Goal: Task Accomplishment & Management: Manage account settings

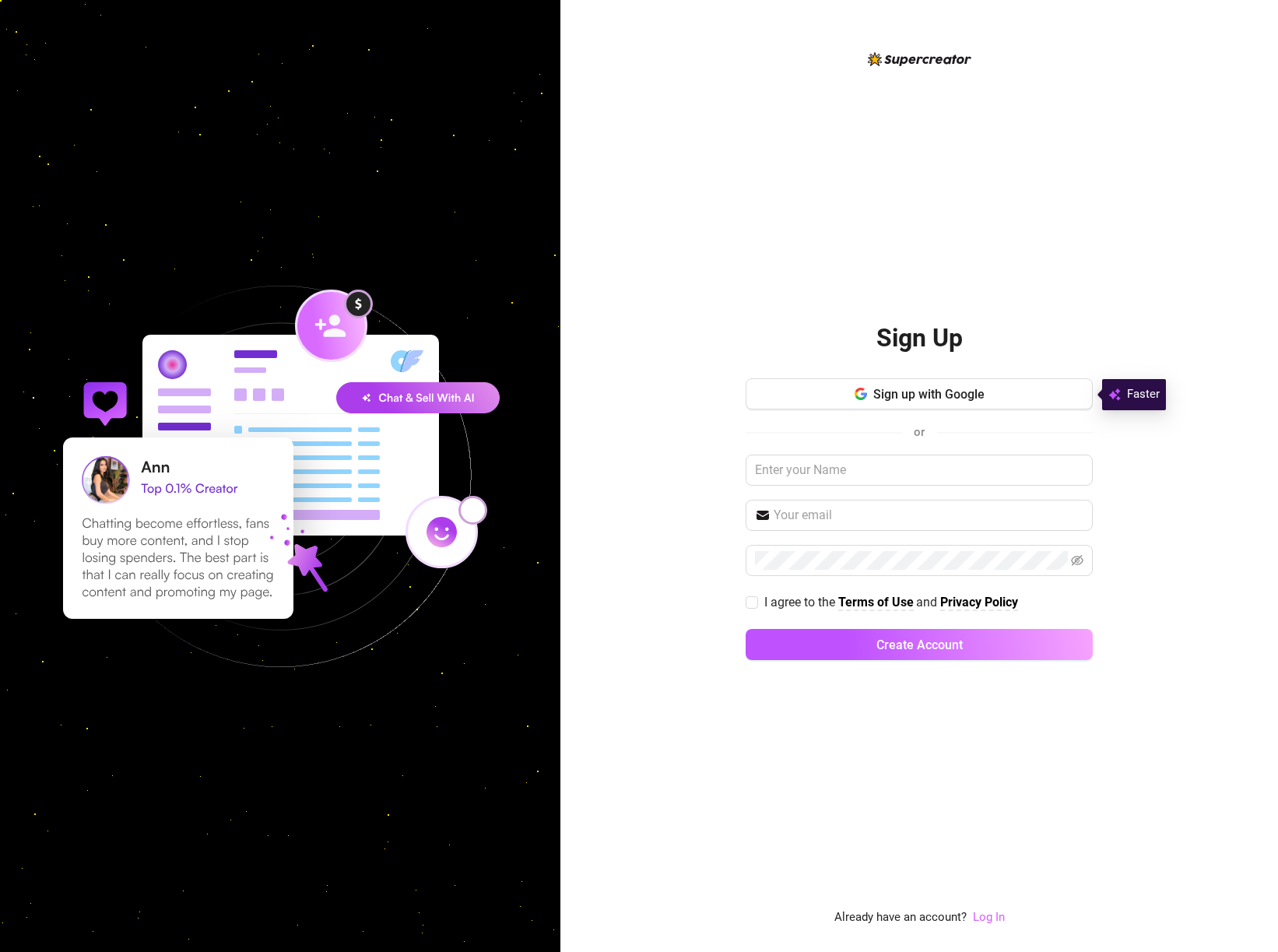
click at [982, 920] on link "Log In" at bounding box center [988, 916] width 32 height 14
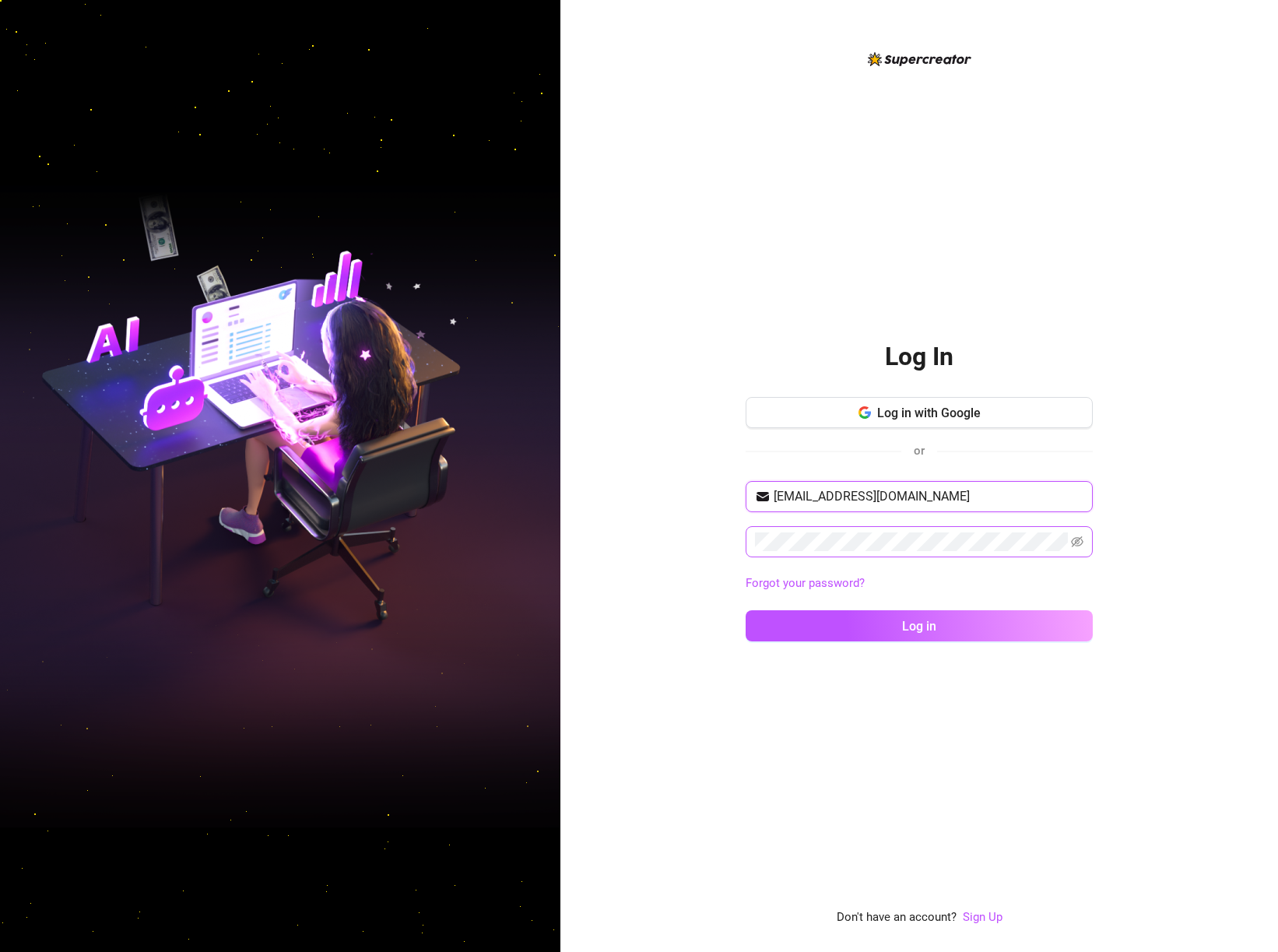
type input "[EMAIL_ADDRESS][DOMAIN_NAME]"
click at [787, 555] on span at bounding box center [919, 541] width 347 height 31
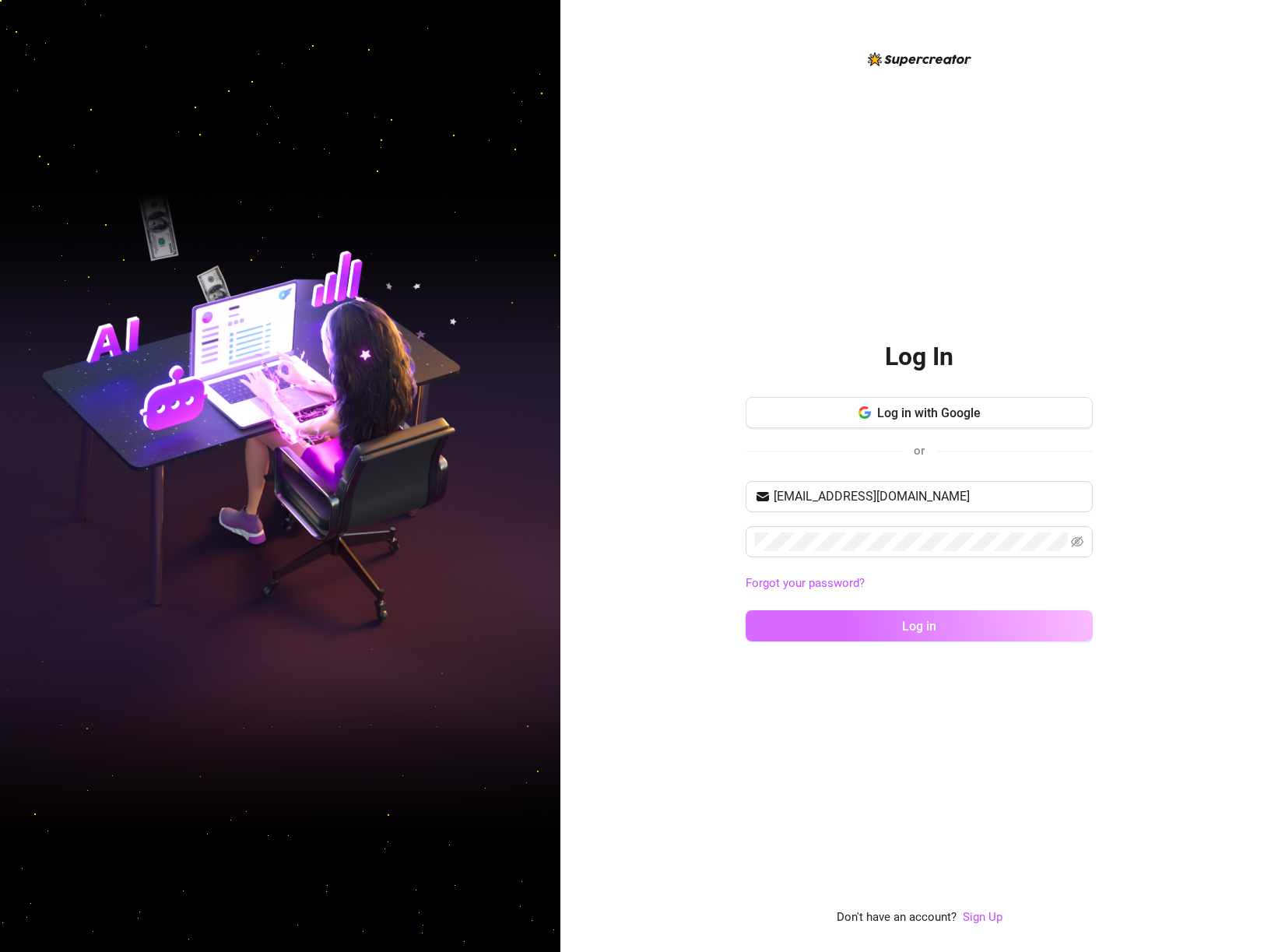
click at [838, 625] on button "Log in" at bounding box center [919, 626] width 347 height 31
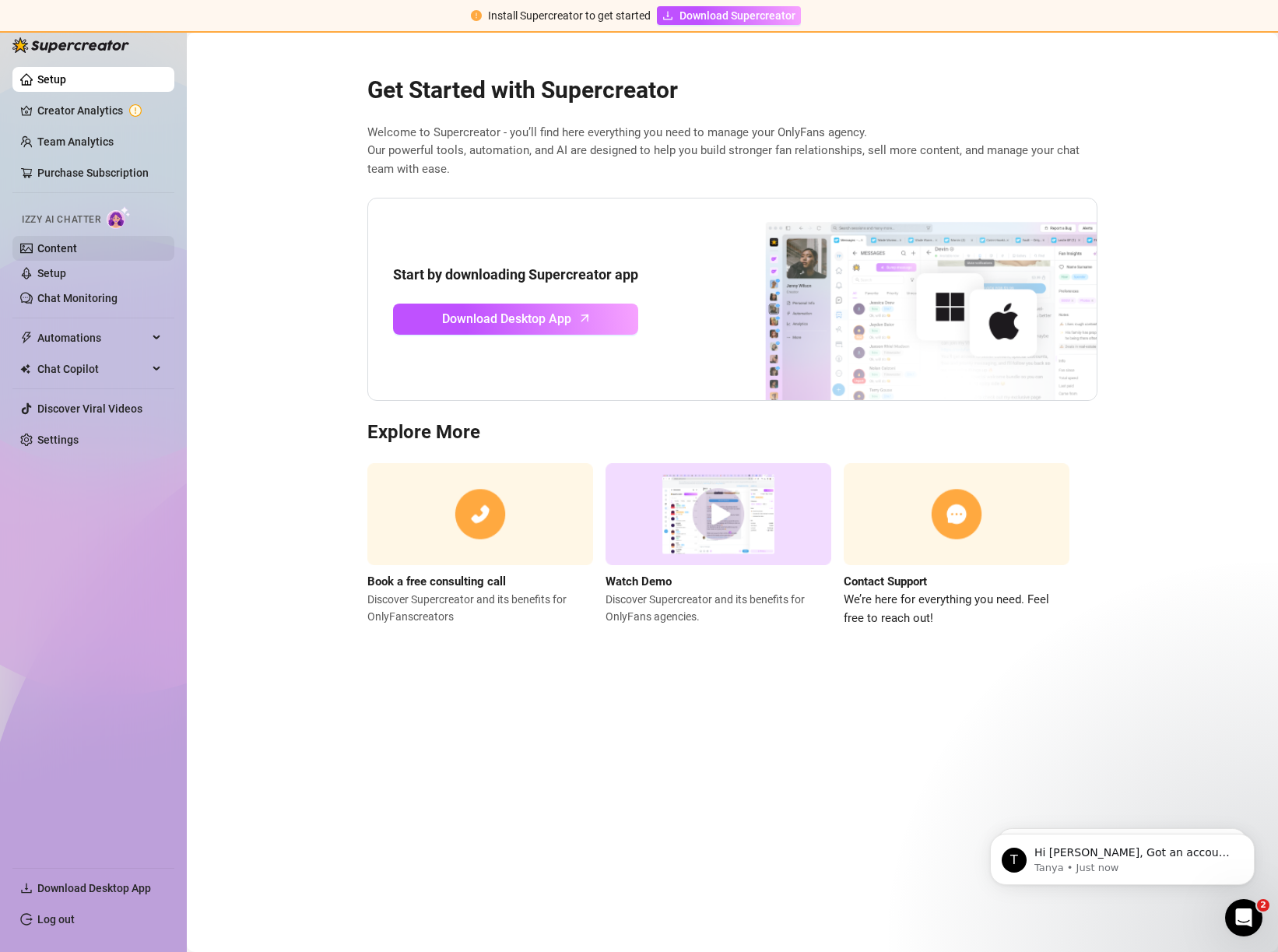
click at [77, 252] on link "Content" at bounding box center [57, 248] width 39 height 12
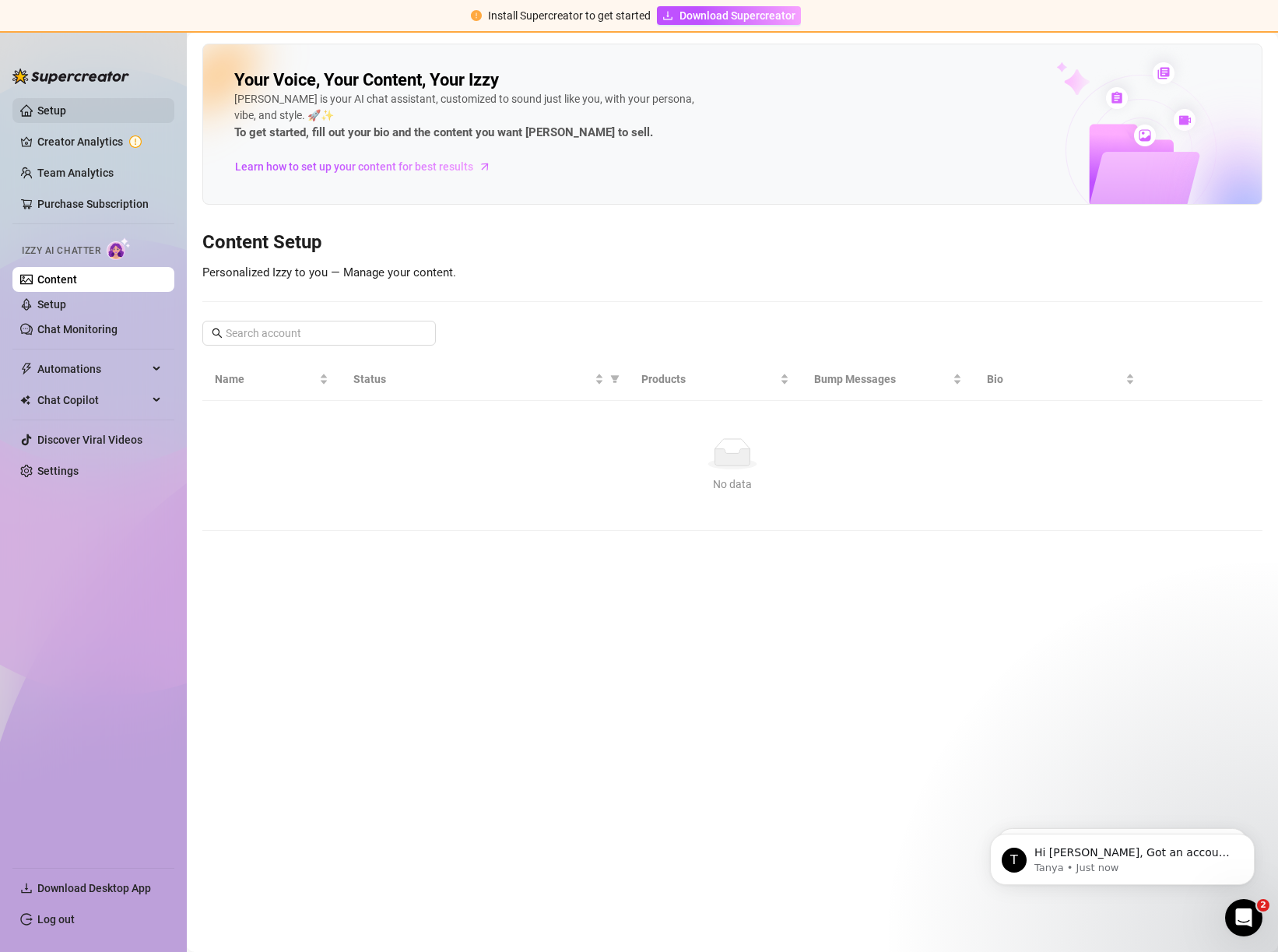
click at [47, 108] on link "Setup" at bounding box center [52, 110] width 29 height 12
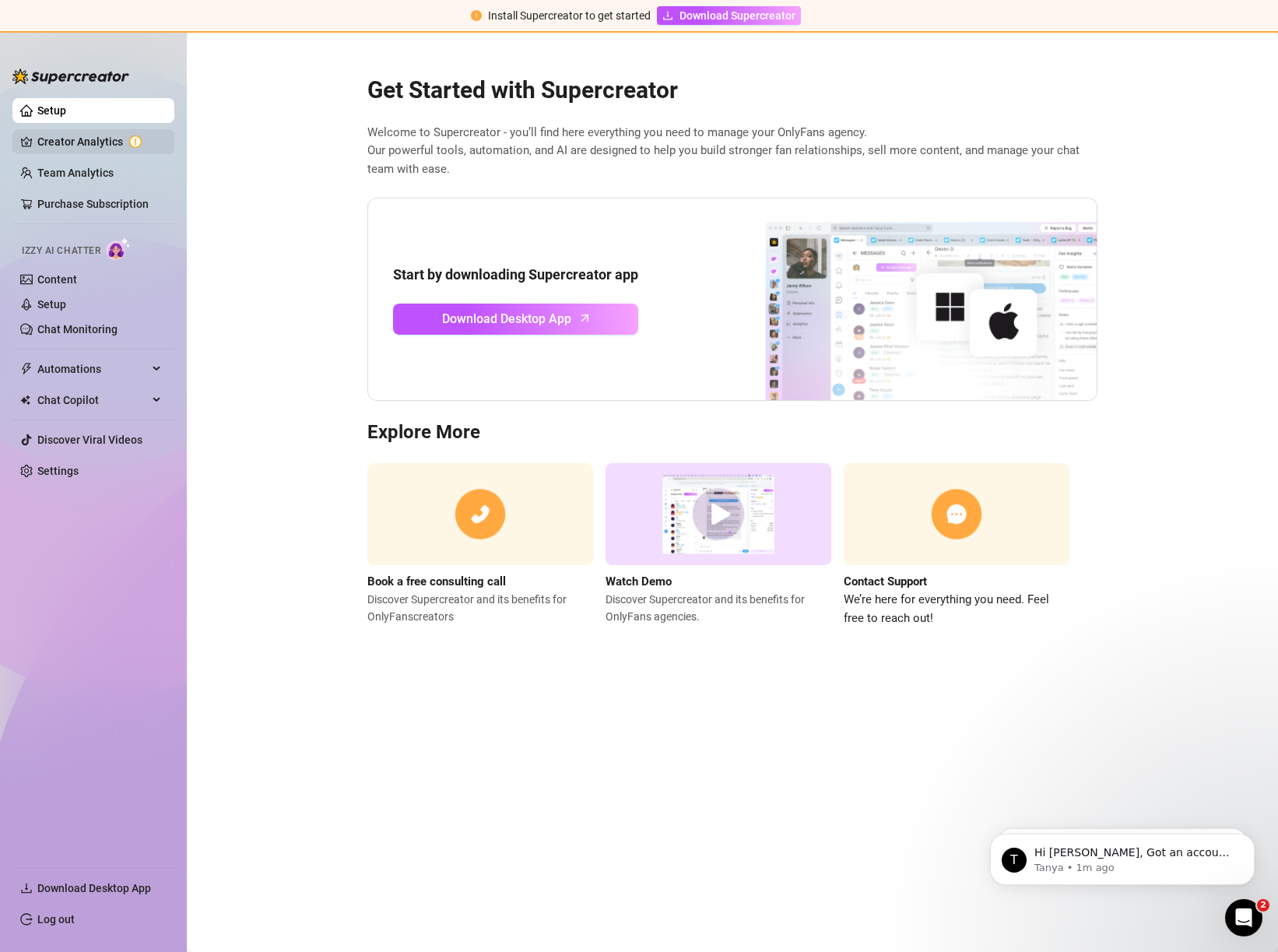
click at [66, 138] on link "Creator Analytics" at bounding box center [100, 142] width 125 height 25
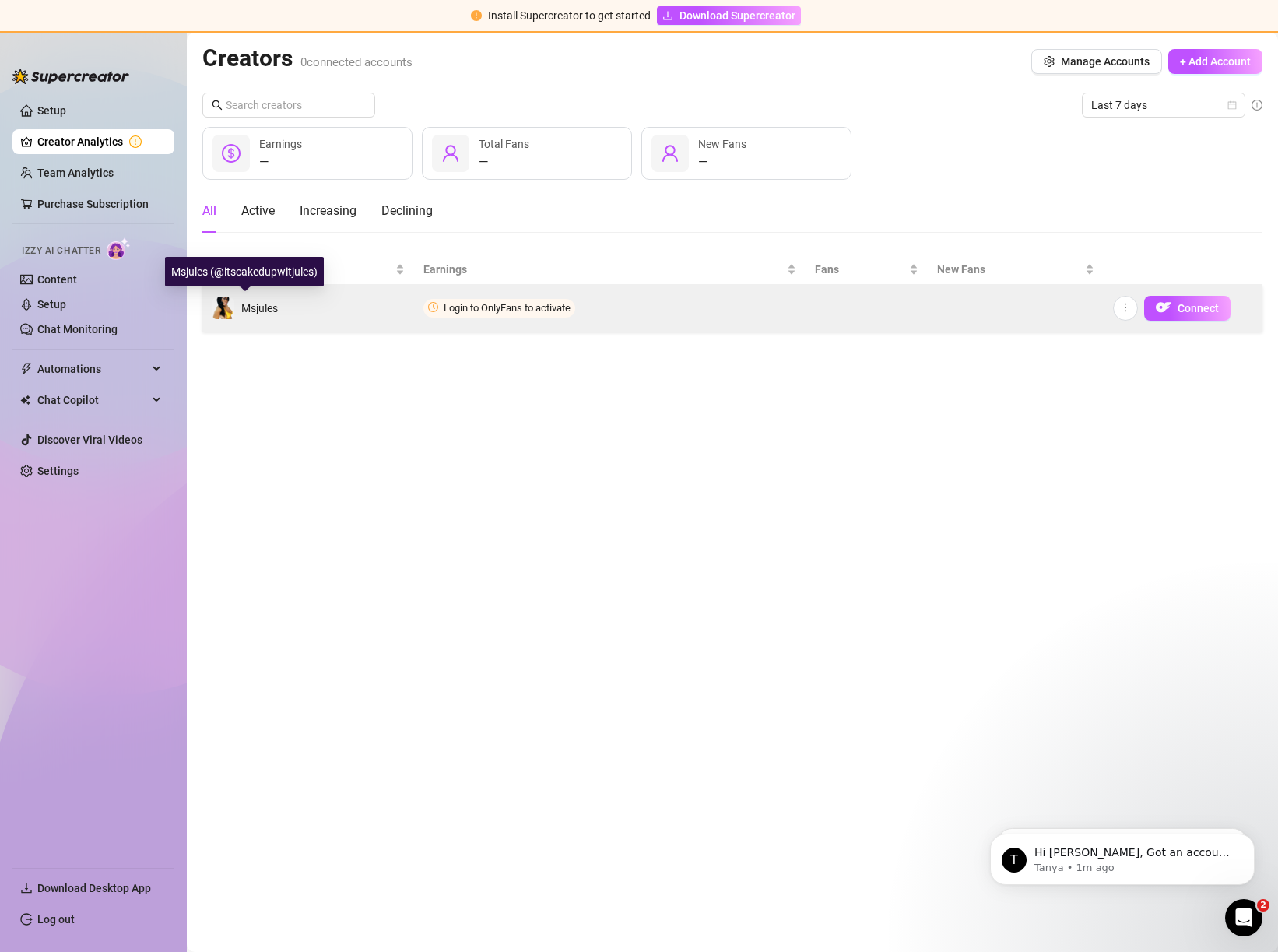
click at [250, 314] on span "Msjules" at bounding box center [259, 308] width 36 height 12
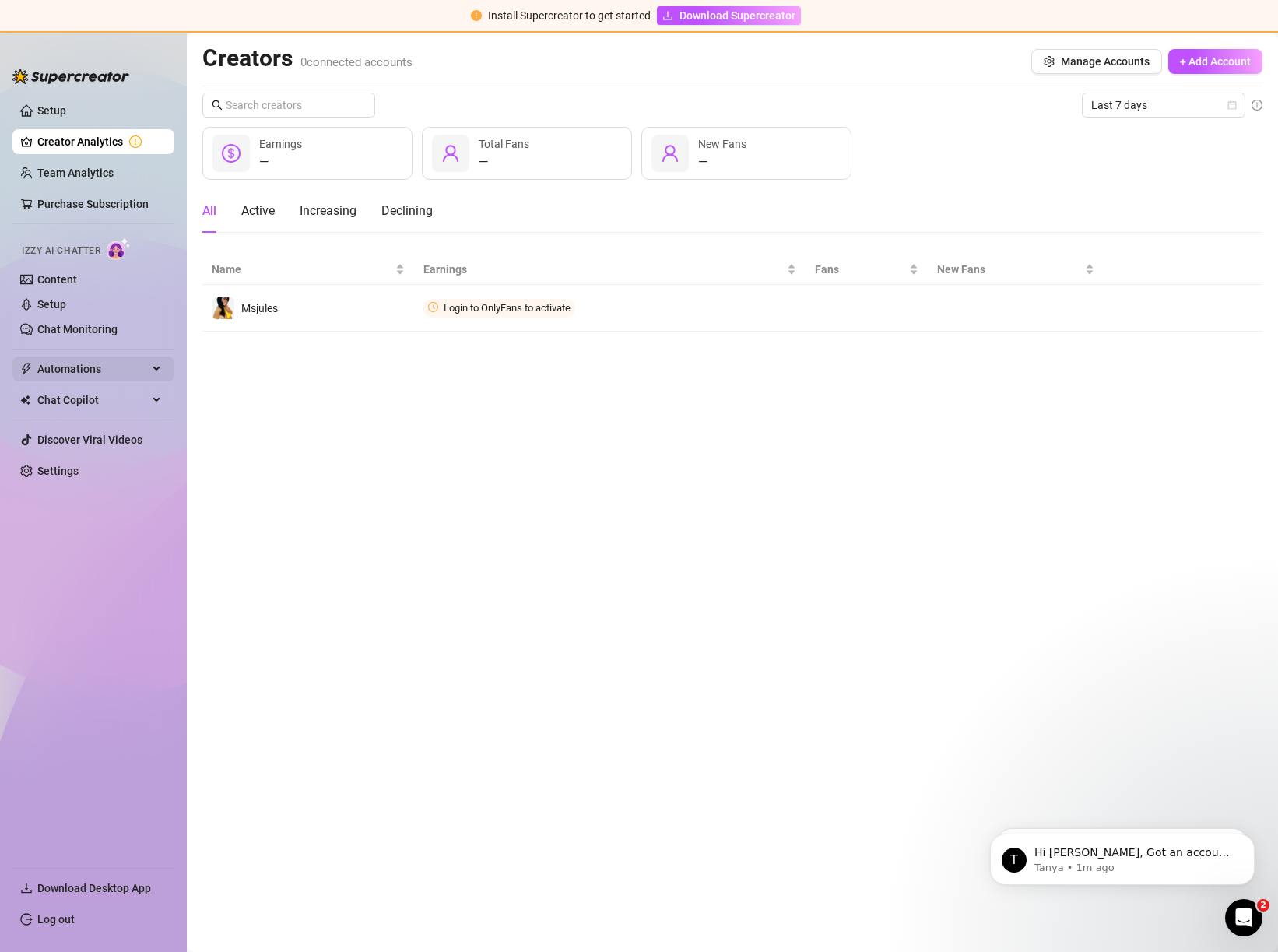
click at [98, 369] on span "Automations" at bounding box center [92, 369] width 110 height 25
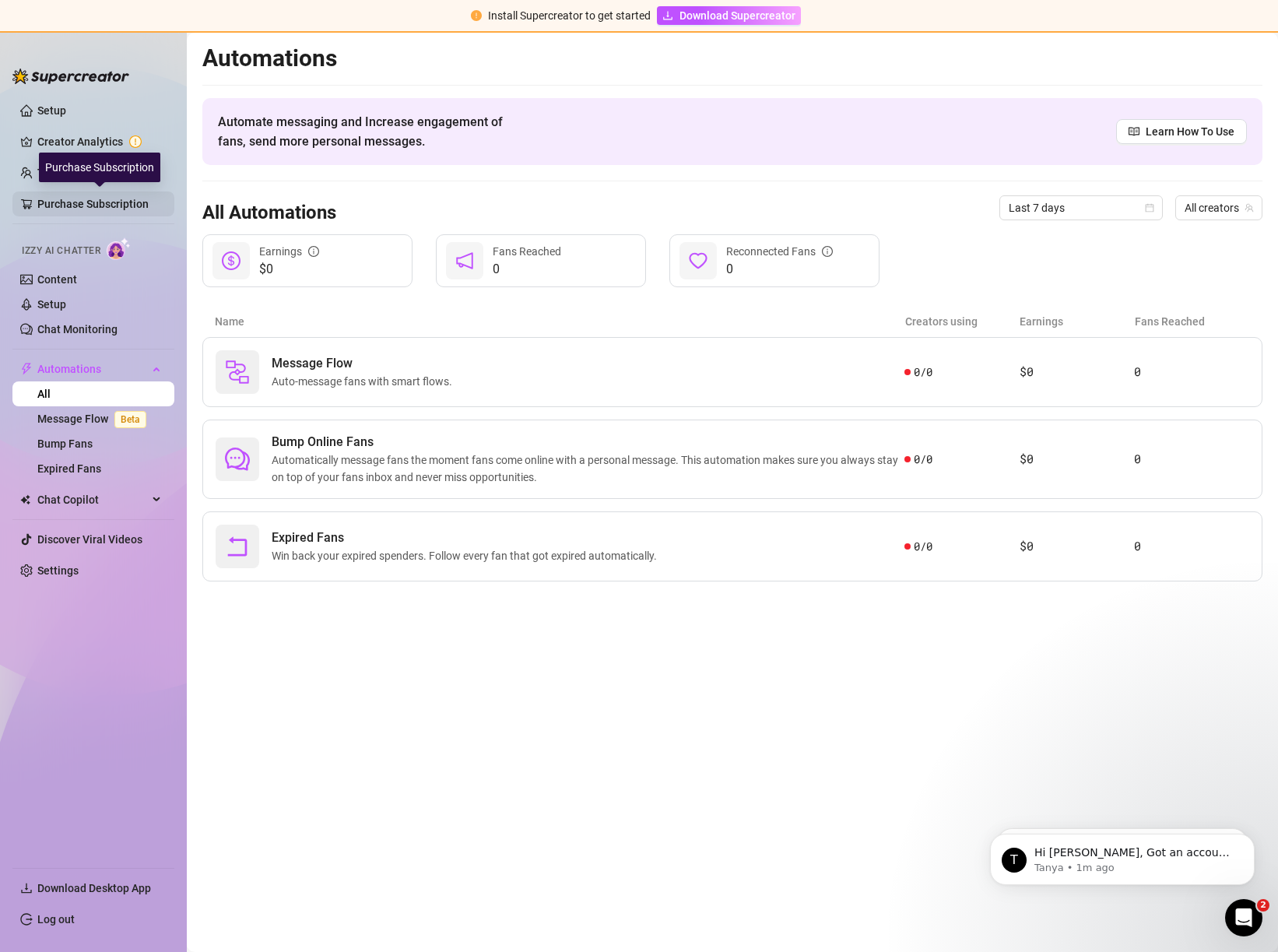
click at [92, 209] on link "Purchase Subscription" at bounding box center [100, 204] width 125 height 25
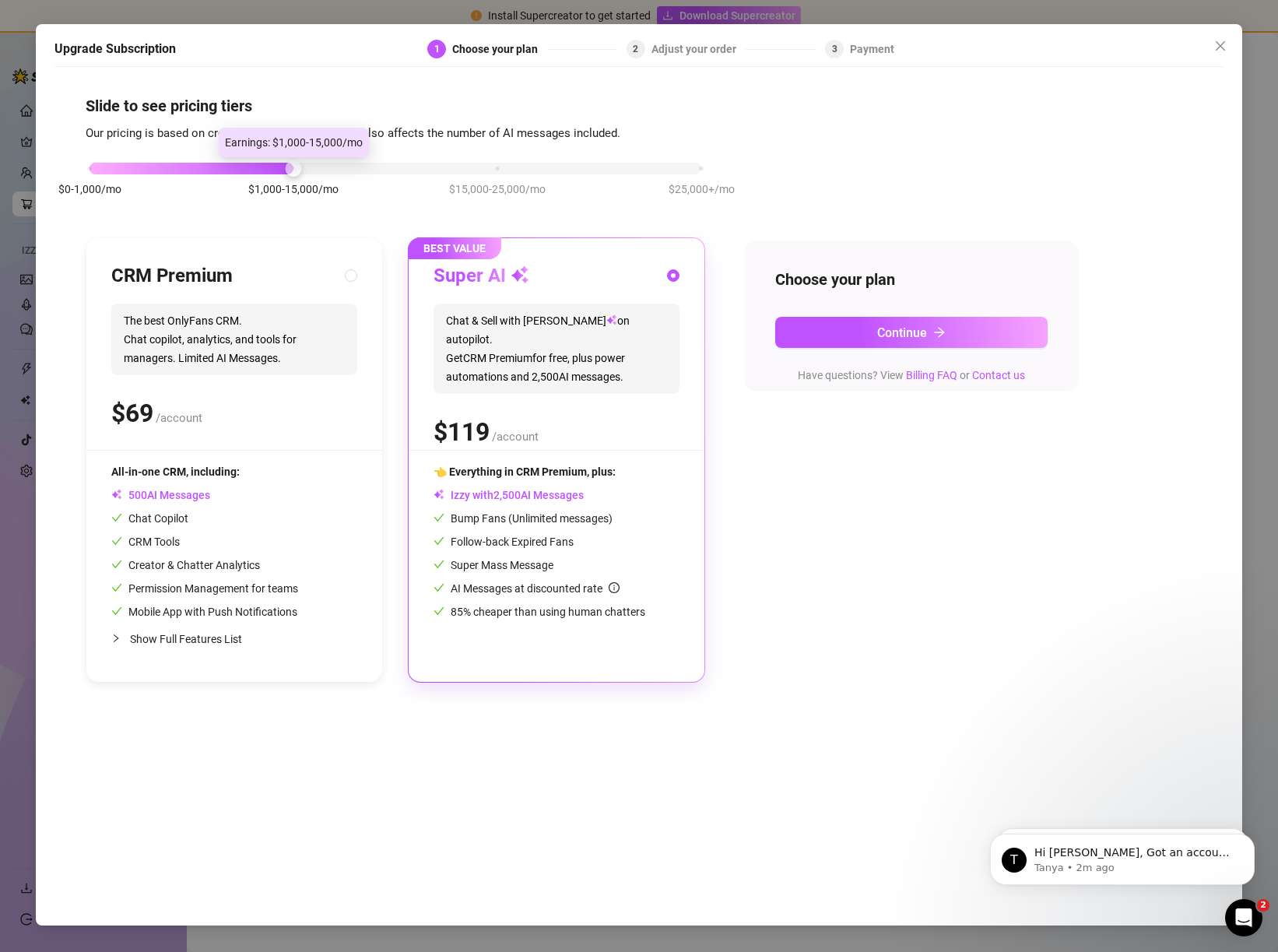
drag, startPoint x: 287, startPoint y: 169, endPoint x: 200, endPoint y: 168, distance: 87.0
click at [198, 168] on div "$0-1,000/mo $1,000-15,000/mo $15,000-25,000/mo $25,000+/mo" at bounding box center [395, 164] width 612 height 10
drag, startPoint x: 290, startPoint y: 167, endPoint x: 241, endPoint y: 168, distance: 49.0
click at [241, 168] on div "$0-1,000/mo $1,000-15,000/mo $15,000-25,000/mo $25,000+/mo" at bounding box center [395, 164] width 612 height 10
click at [151, 635] on span "Show Full Features List" at bounding box center [185, 639] width 112 height 12
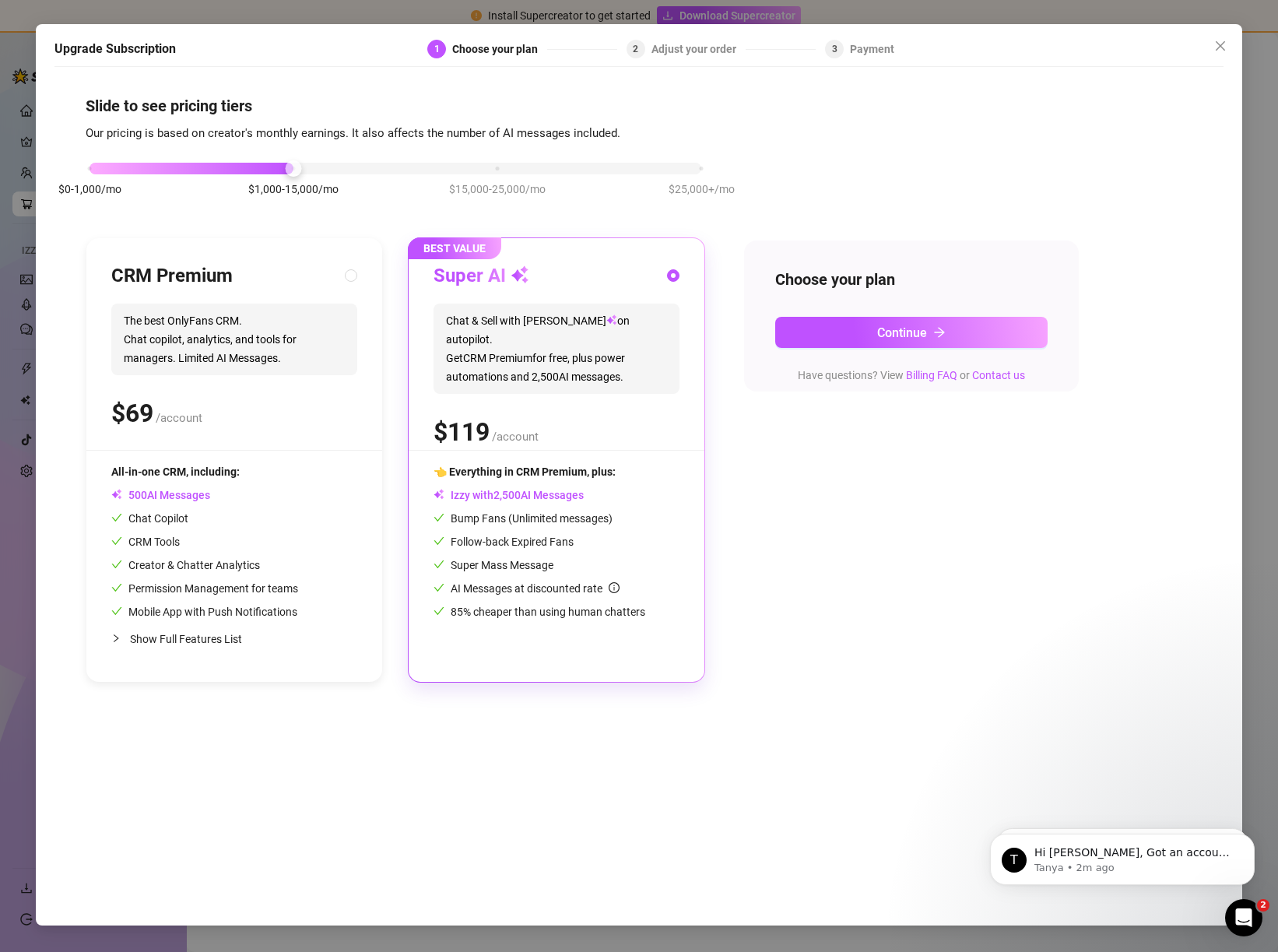
radio input "true"
radio input "false"
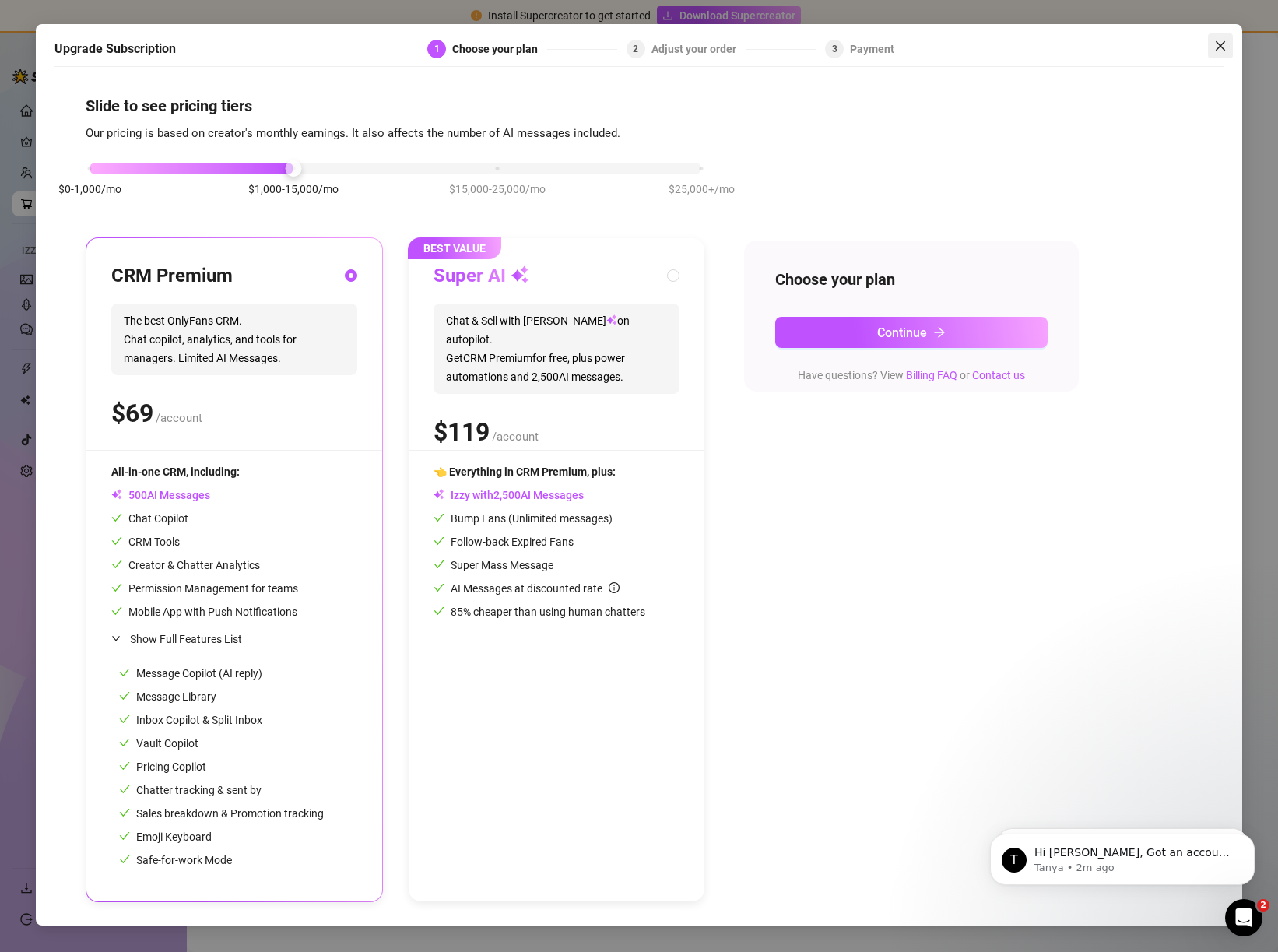
click at [1221, 51] on icon "close" at bounding box center [1220, 45] width 12 height 12
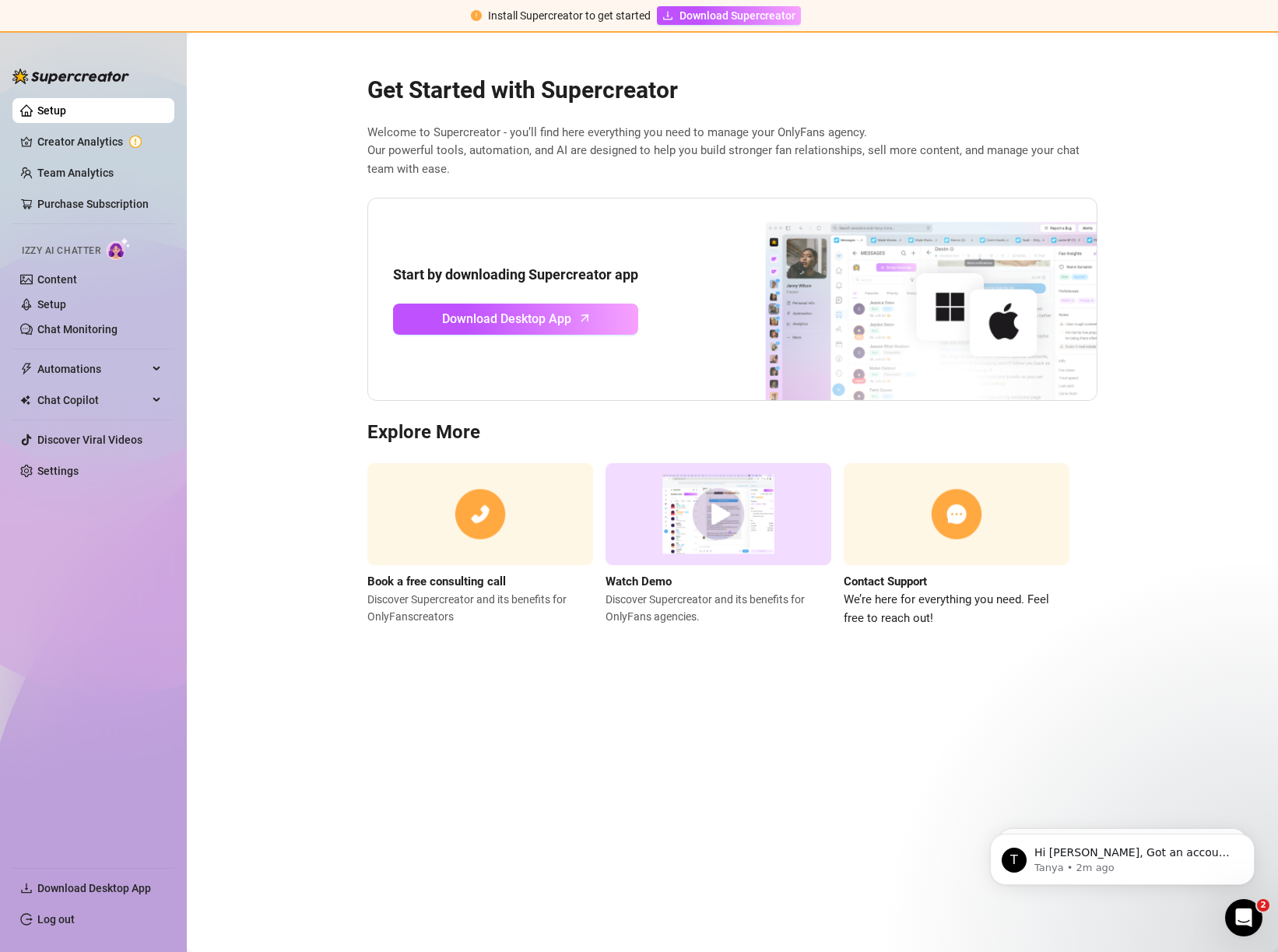
click at [708, 521] on img at bounding box center [718, 514] width 225 height 102
click at [77, 282] on link "Content" at bounding box center [57, 279] width 39 height 12
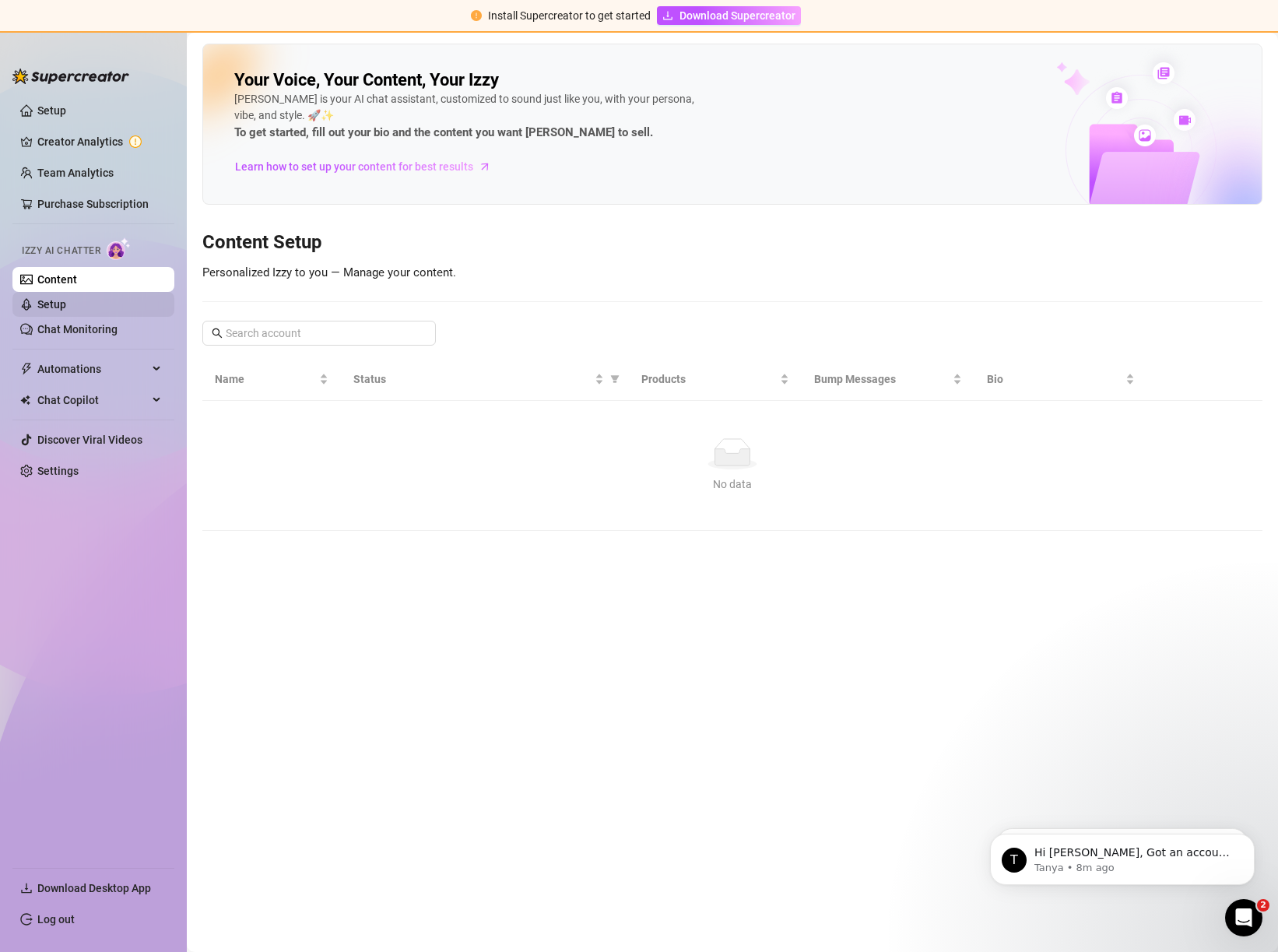
click at [65, 309] on link "Setup" at bounding box center [52, 304] width 29 height 12
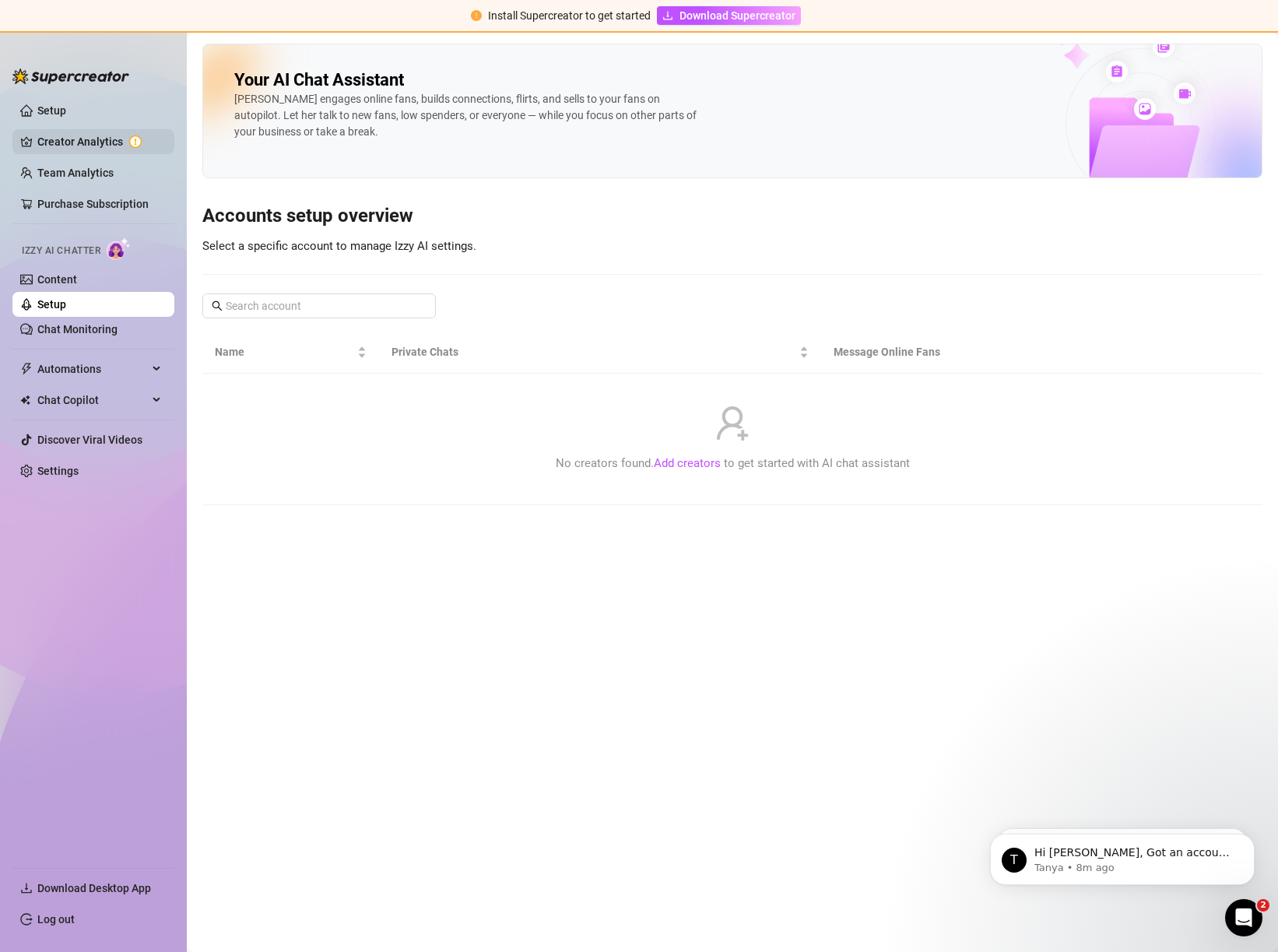
click at [84, 140] on link "Creator Analytics" at bounding box center [100, 142] width 125 height 25
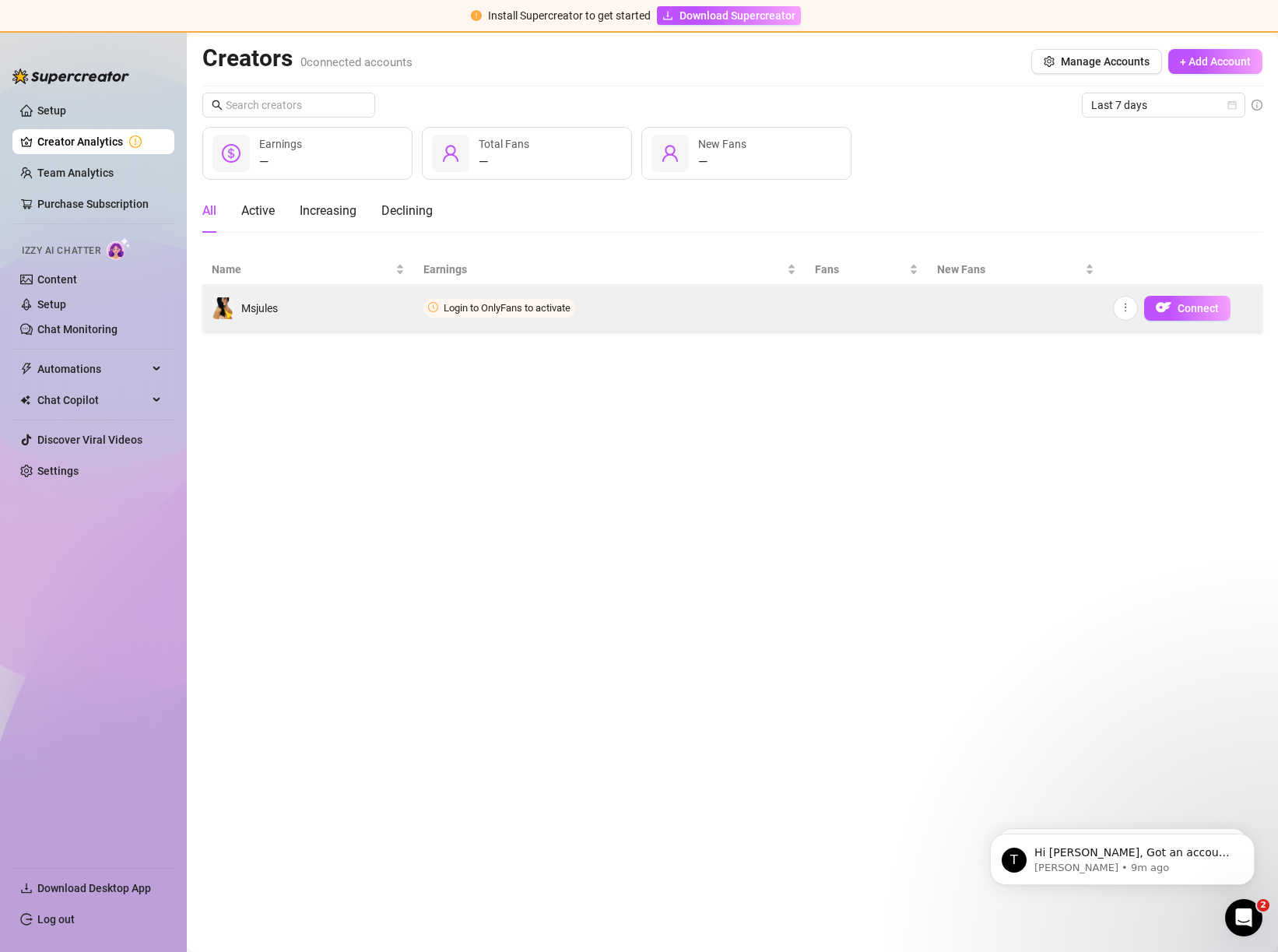
click at [475, 311] on span "Login to OnlyFans to activate" at bounding box center [507, 308] width 127 height 12
click at [525, 320] on td "Login to OnlyFans to activate" at bounding box center [609, 308] width 390 height 47
click at [1177, 311] on button "Connect" at bounding box center [1187, 308] width 86 height 25
click at [1130, 307] on icon "more" at bounding box center [1124, 307] width 11 height 11
click at [439, 311] on span "Login to OnlyFans to activate" at bounding box center [499, 308] width 152 height 18
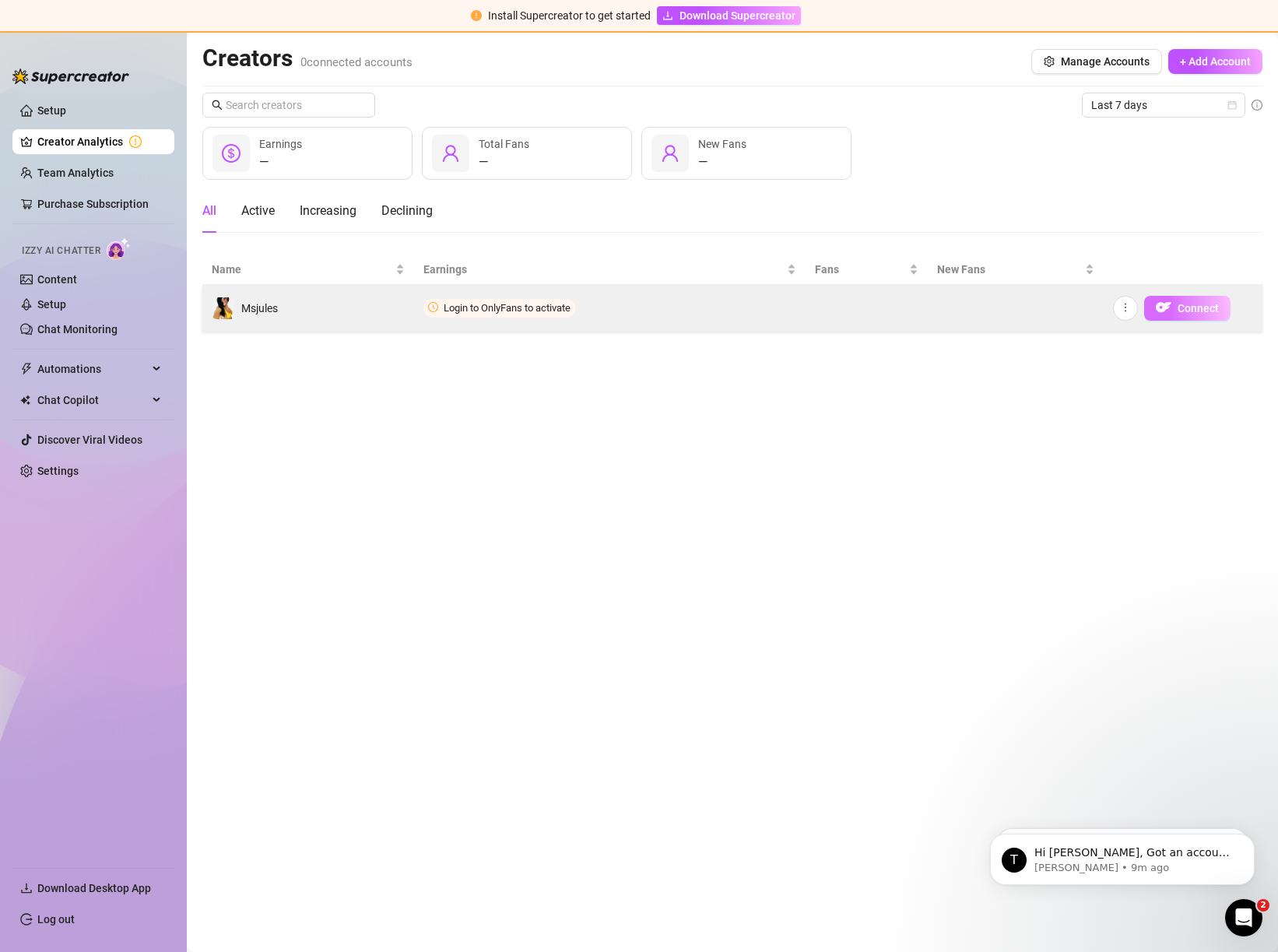
click at [1156, 309] on button "Connect" at bounding box center [1187, 308] width 86 height 25
click at [1133, 304] on button "button" at bounding box center [1125, 308] width 25 height 25
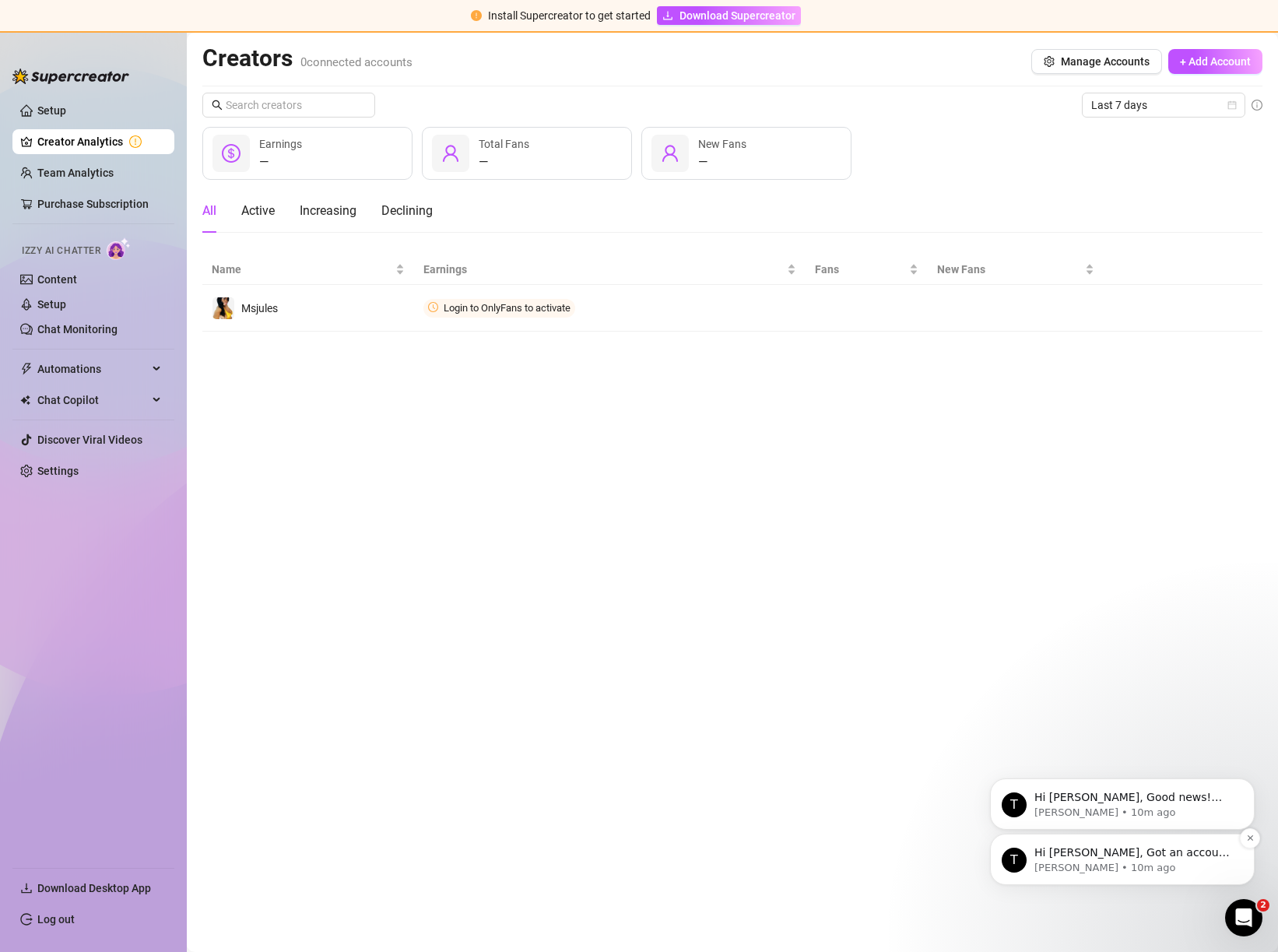
click at [1145, 860] on p "Hi [PERSON_NAME], Got an account you didn’t add because it felt too small? Not …" at bounding box center [1134, 853] width 201 height 15
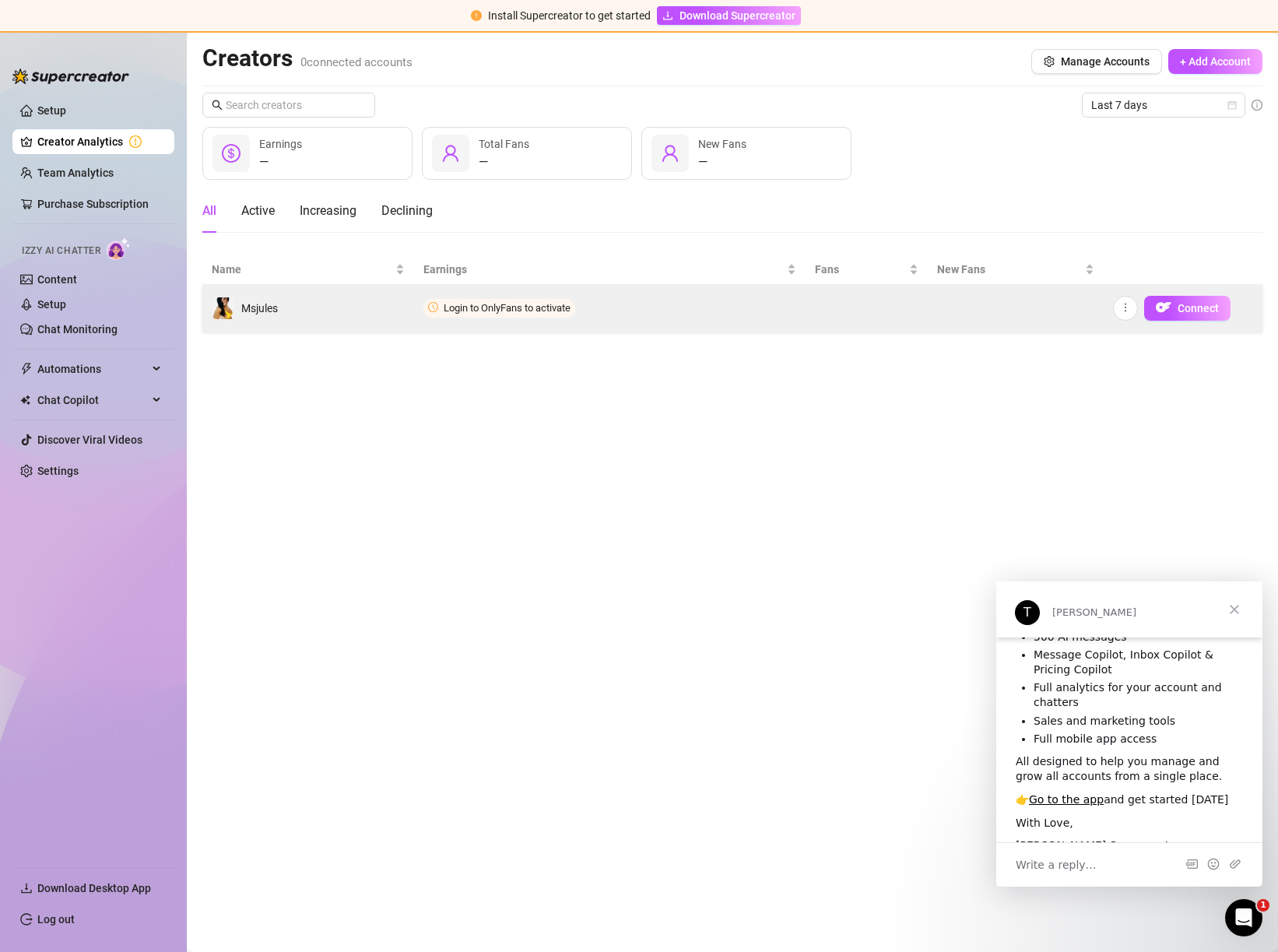
click at [455, 311] on span "Login to OnlyFans to activate" at bounding box center [507, 308] width 127 height 12
click at [1120, 303] on icon "more" at bounding box center [1124, 307] width 11 height 11
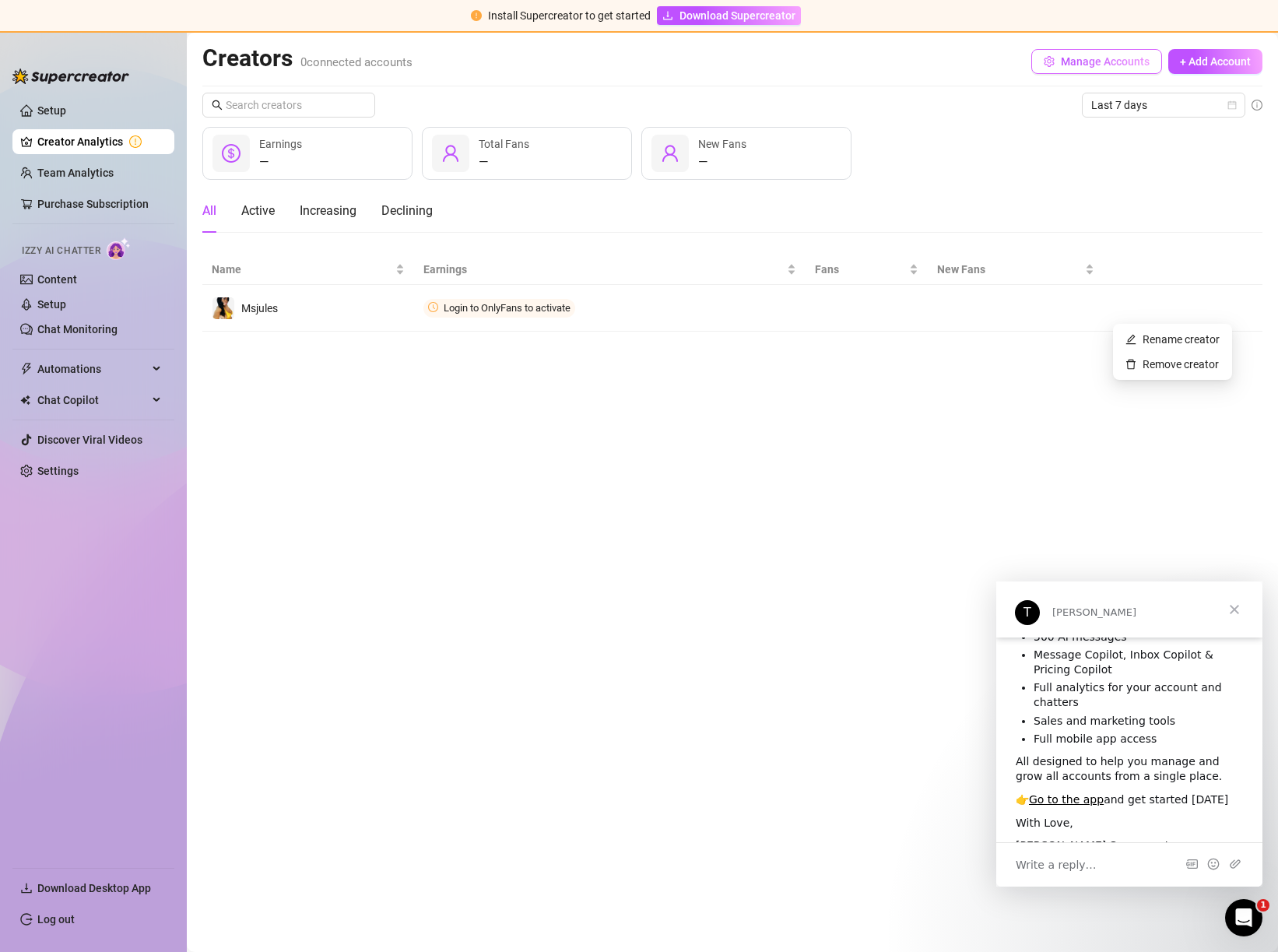
click at [1070, 57] on span "Manage Accounts" at bounding box center [1105, 61] width 88 height 12
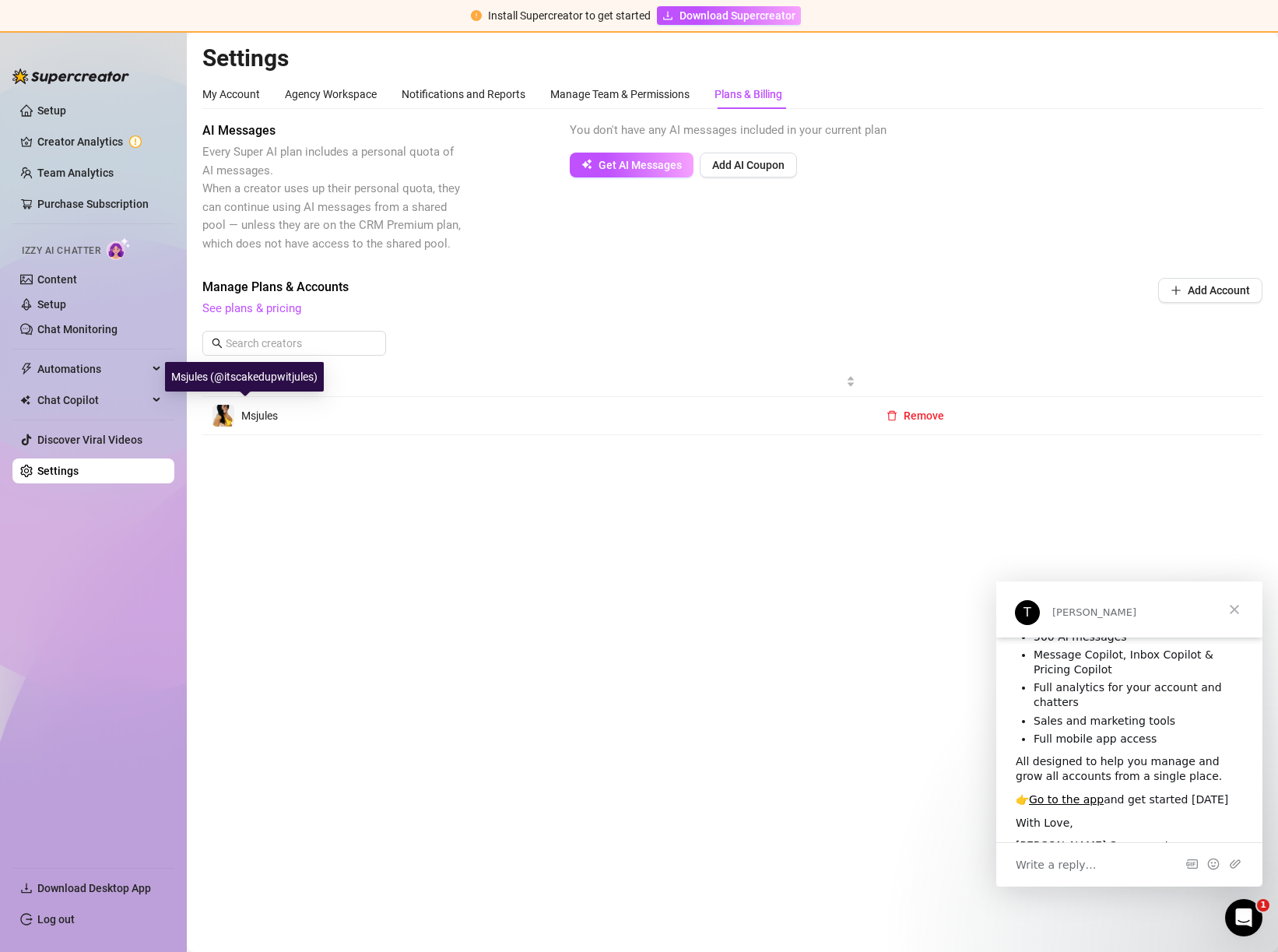
click at [275, 411] on span "Msjules" at bounding box center [259, 416] width 36 height 12
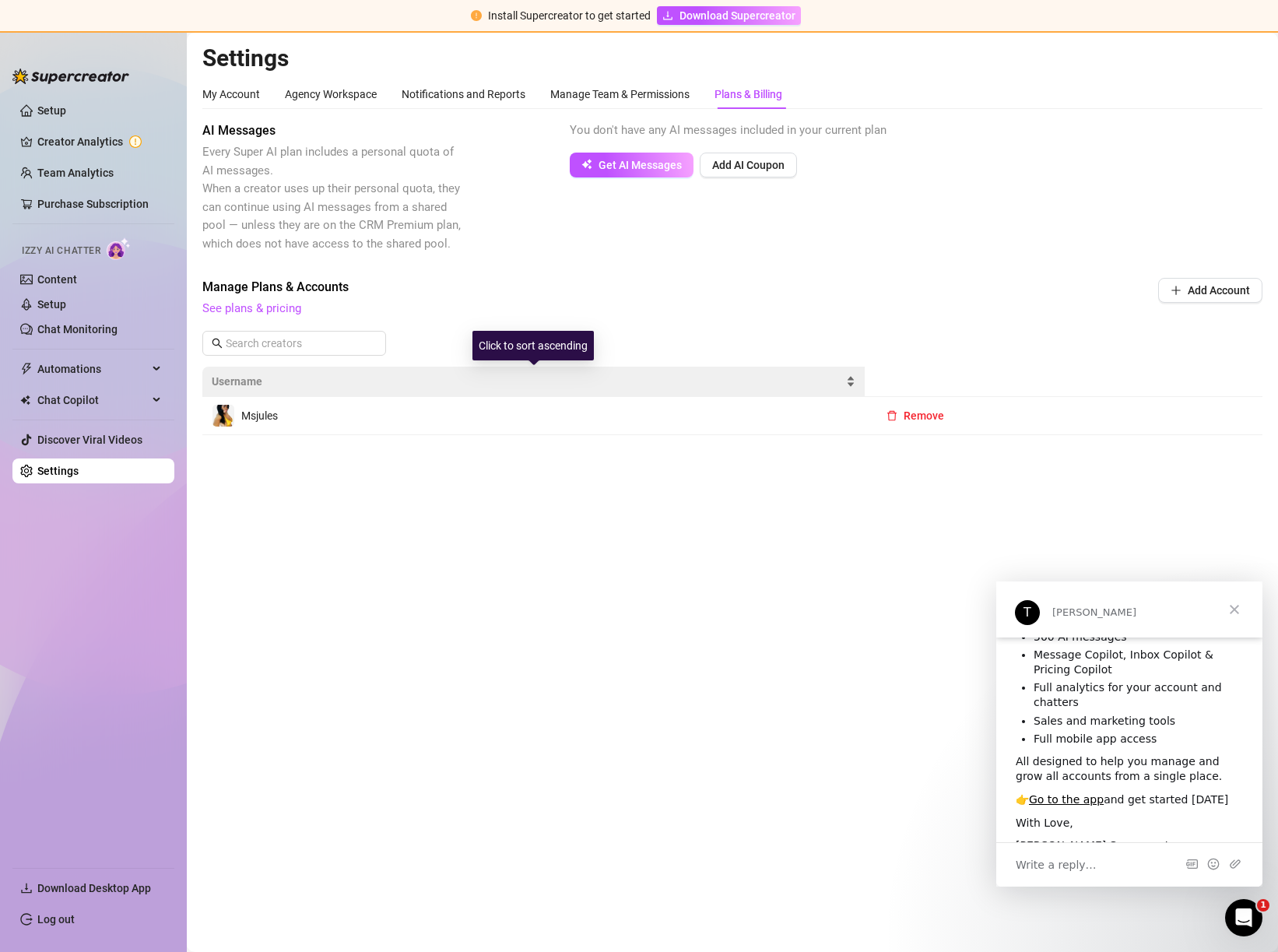
click at [306, 377] on span "Username" at bounding box center [528, 382] width 631 height 17
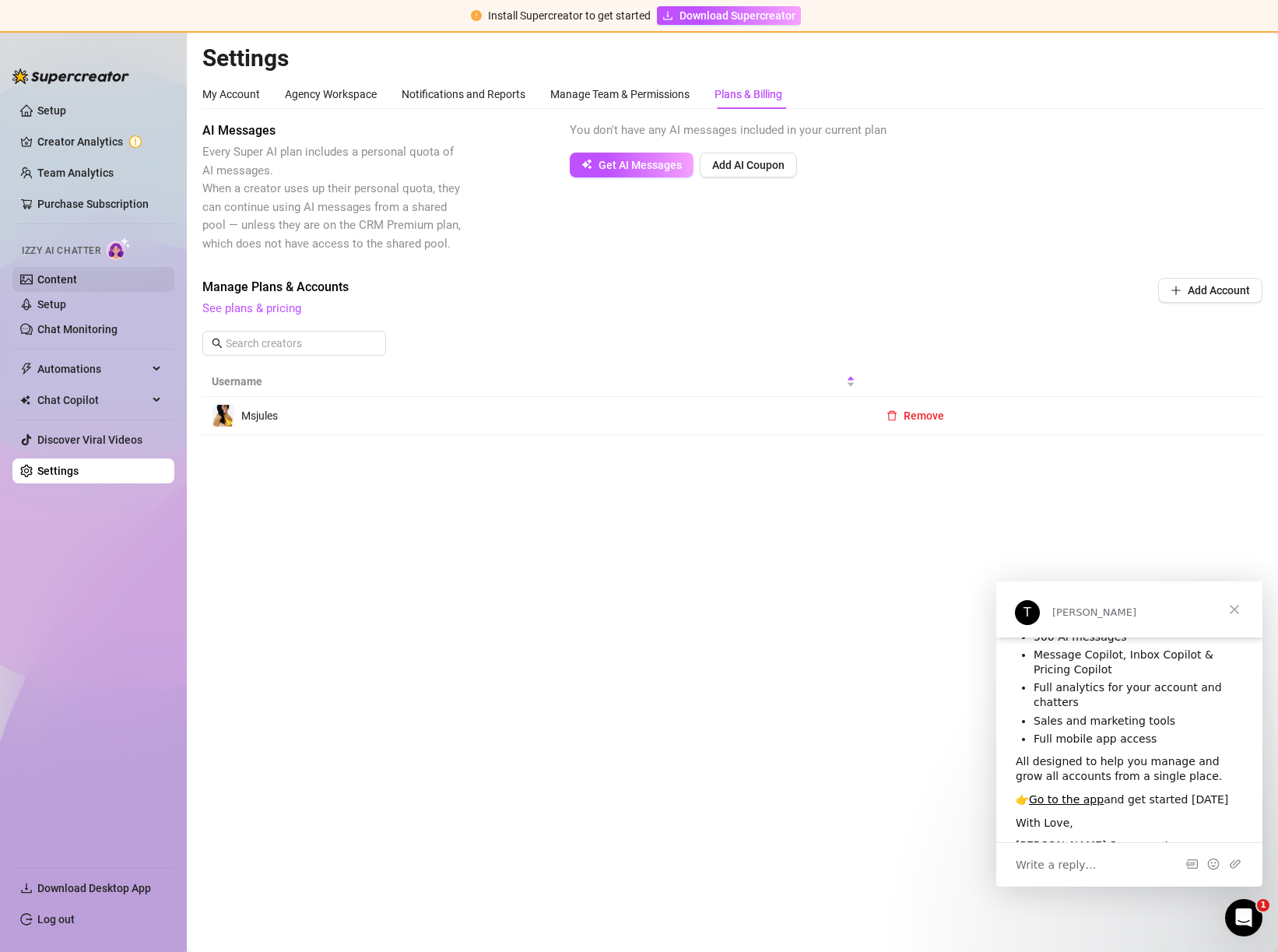
click at [75, 283] on link "Content" at bounding box center [57, 279] width 39 height 12
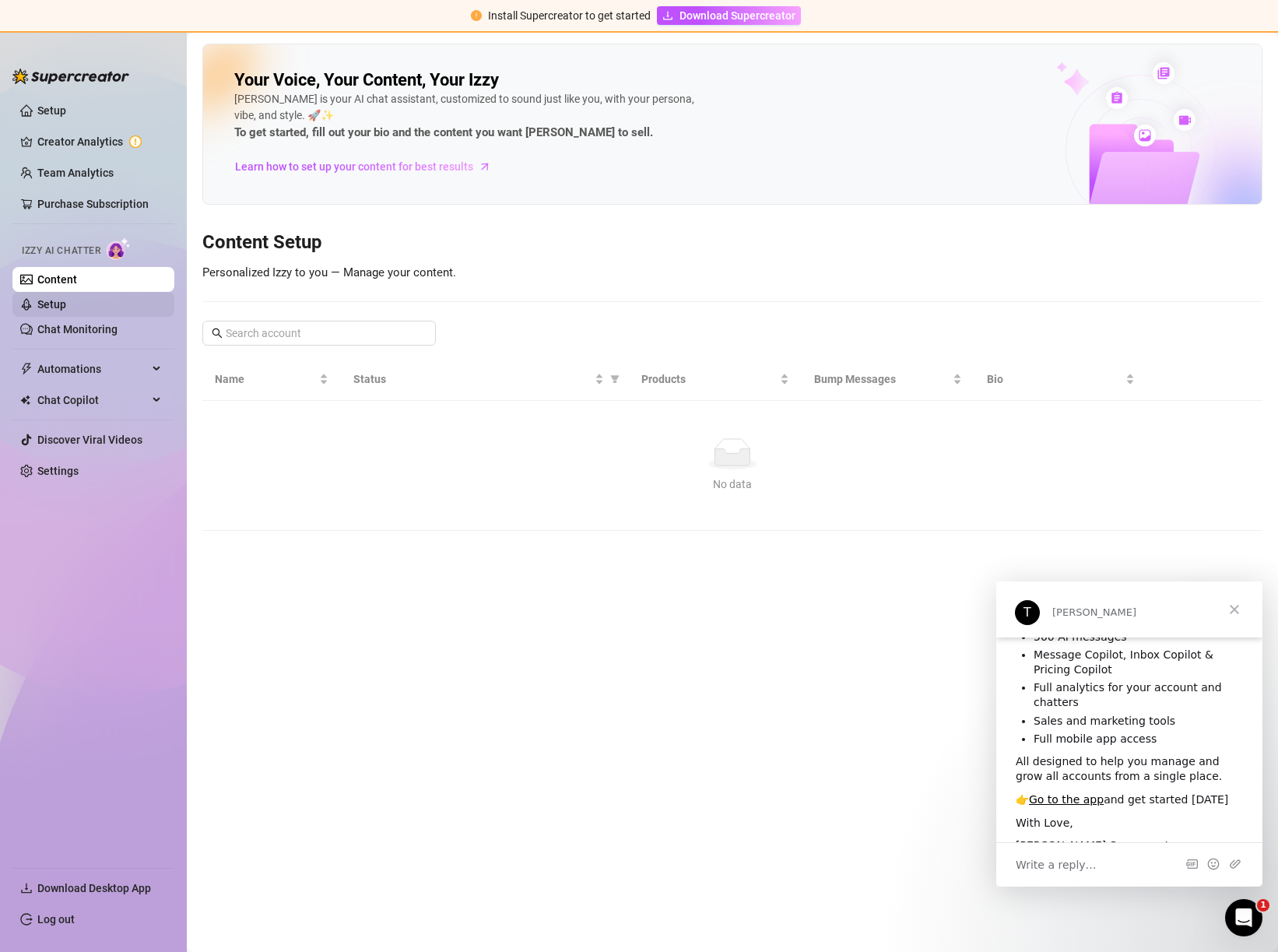
click at [48, 303] on link "Setup" at bounding box center [52, 304] width 29 height 12
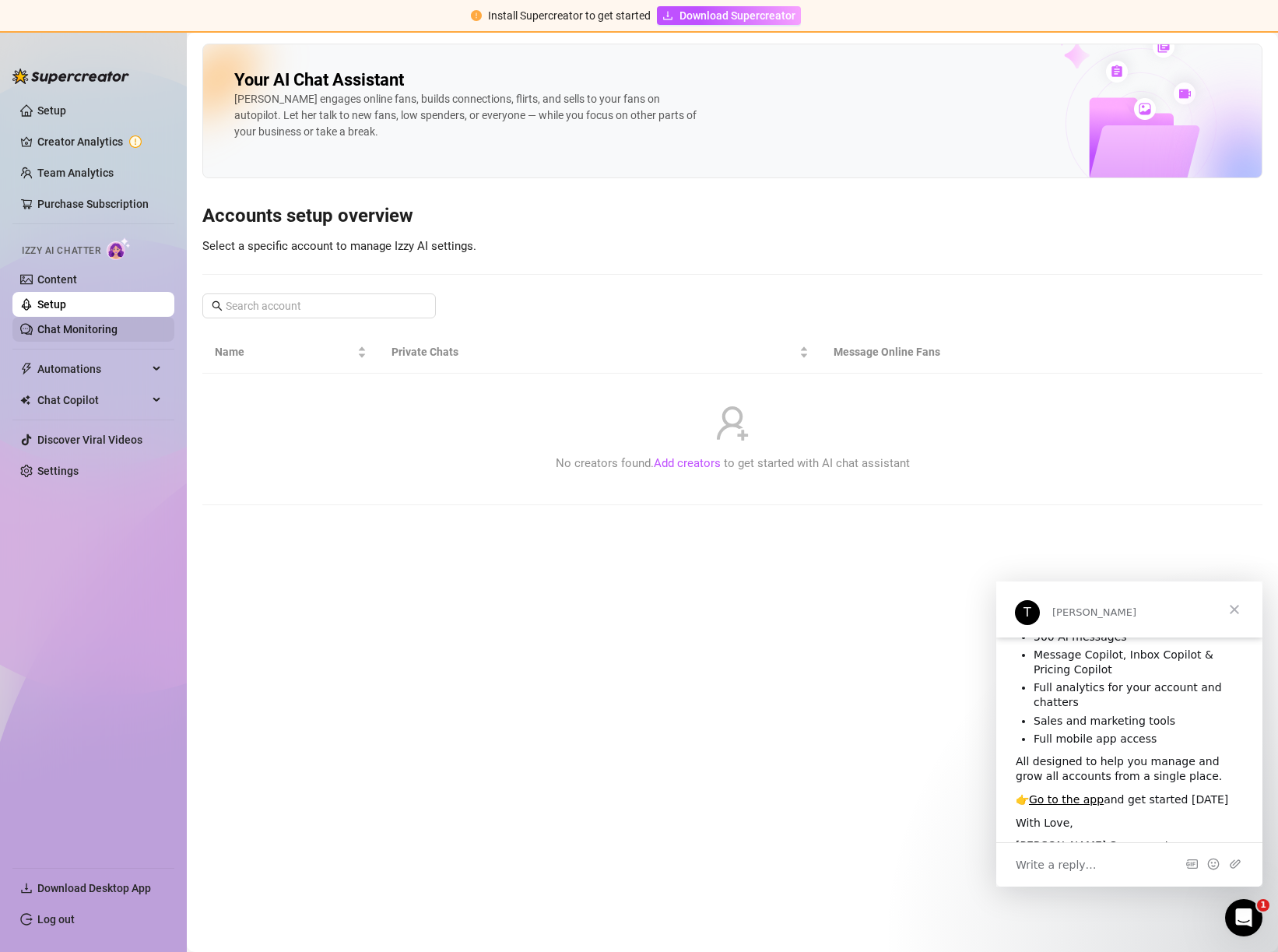
click at [72, 328] on link "Chat Monitoring" at bounding box center [78, 329] width 81 height 12
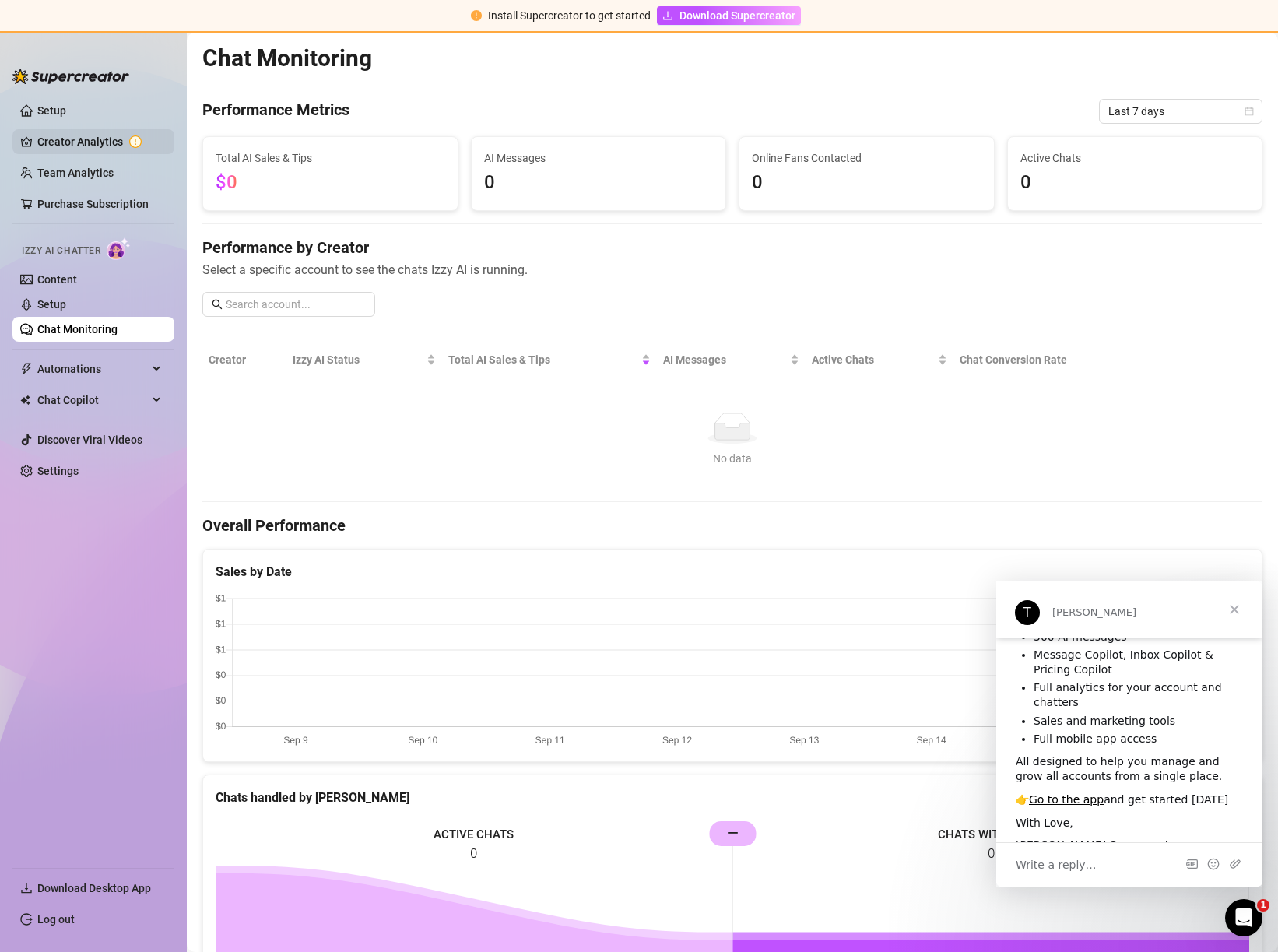
click at [89, 145] on link "Creator Analytics" at bounding box center [100, 142] width 125 height 25
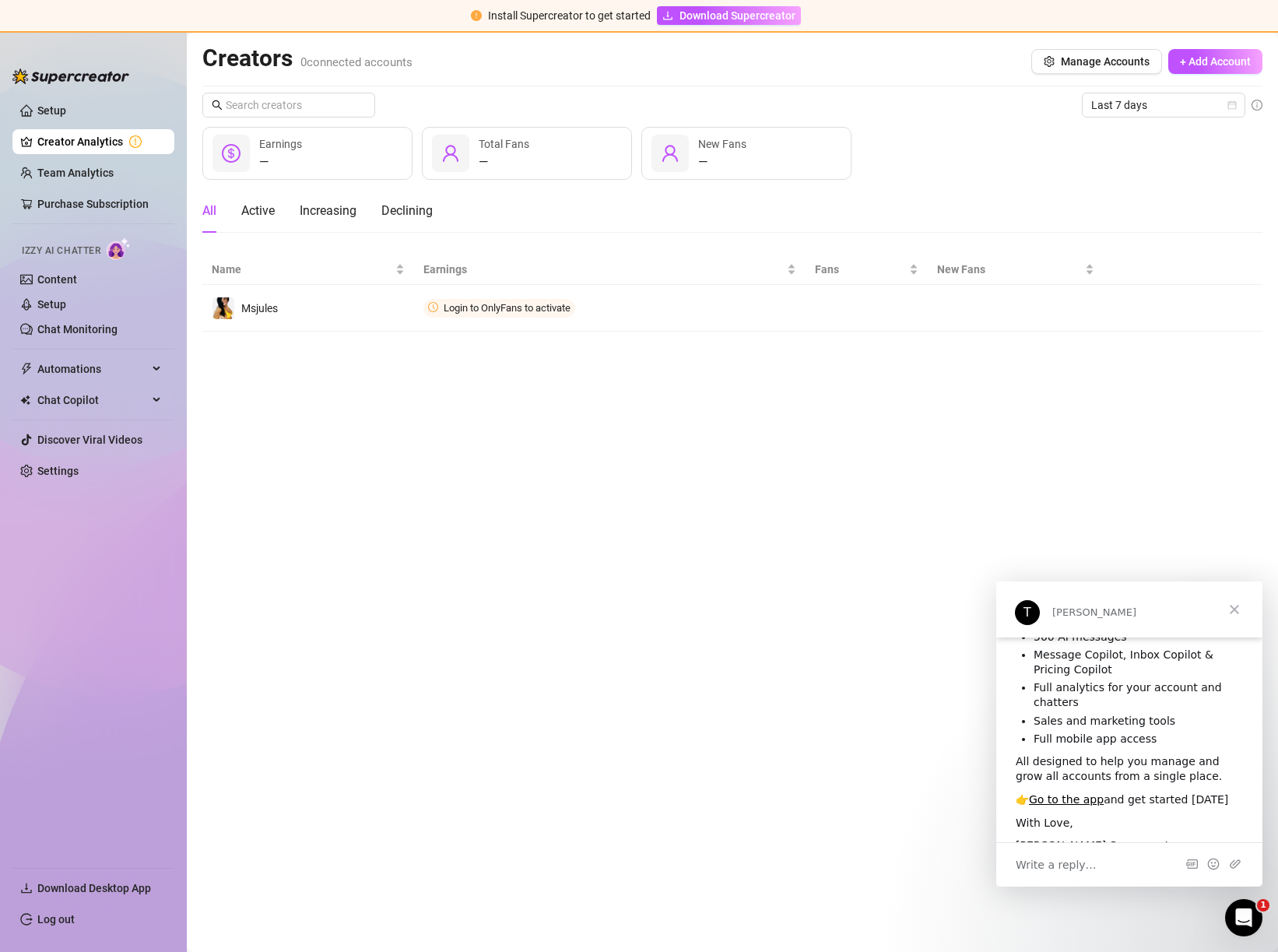
click at [135, 142] on link "Creator Analytics" at bounding box center [100, 142] width 125 height 25
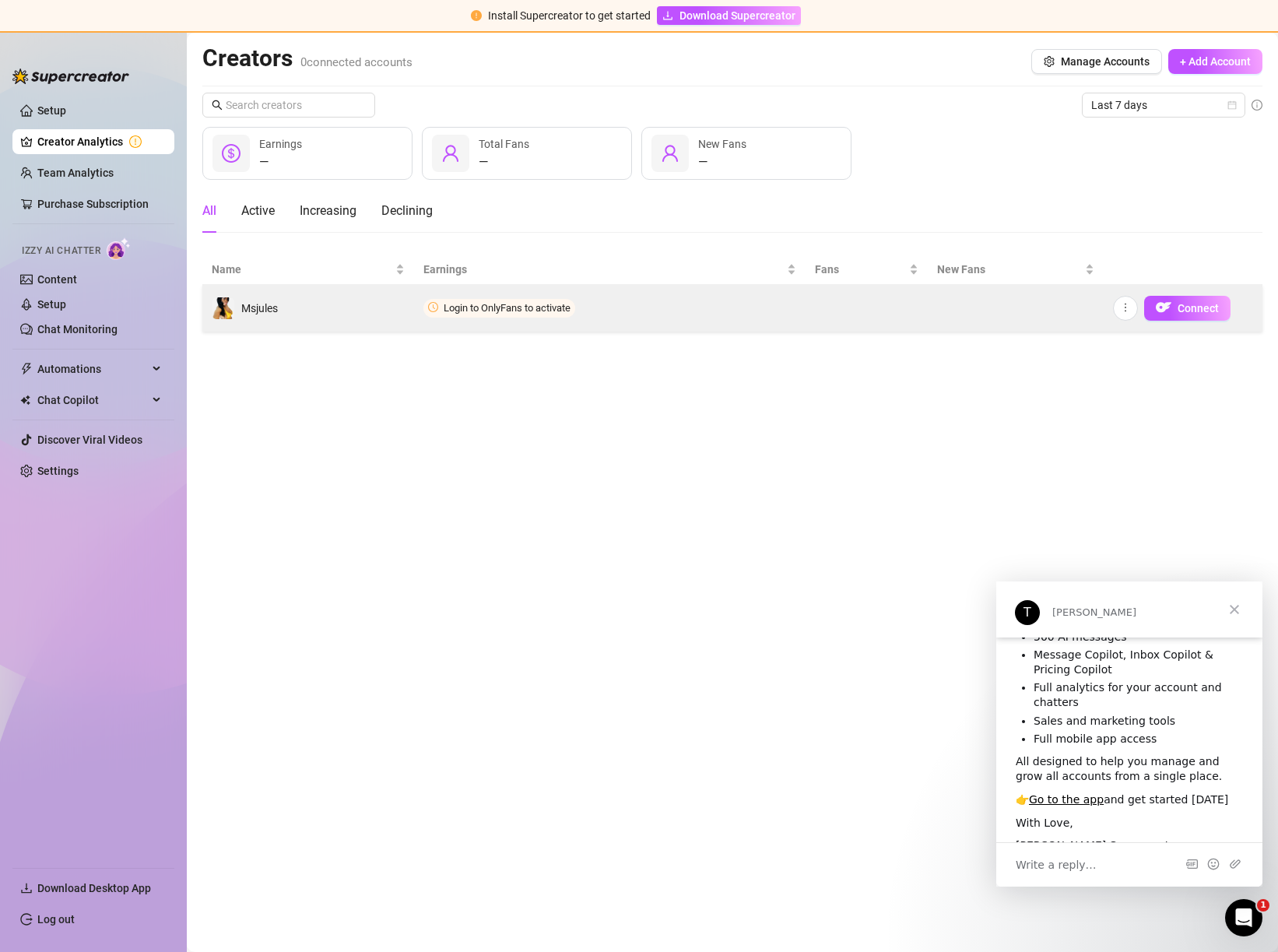
click at [435, 309] on icon "clock-circle" at bounding box center [433, 307] width 11 height 11
click at [1165, 307] on img "button" at bounding box center [1164, 307] width 15 height 15
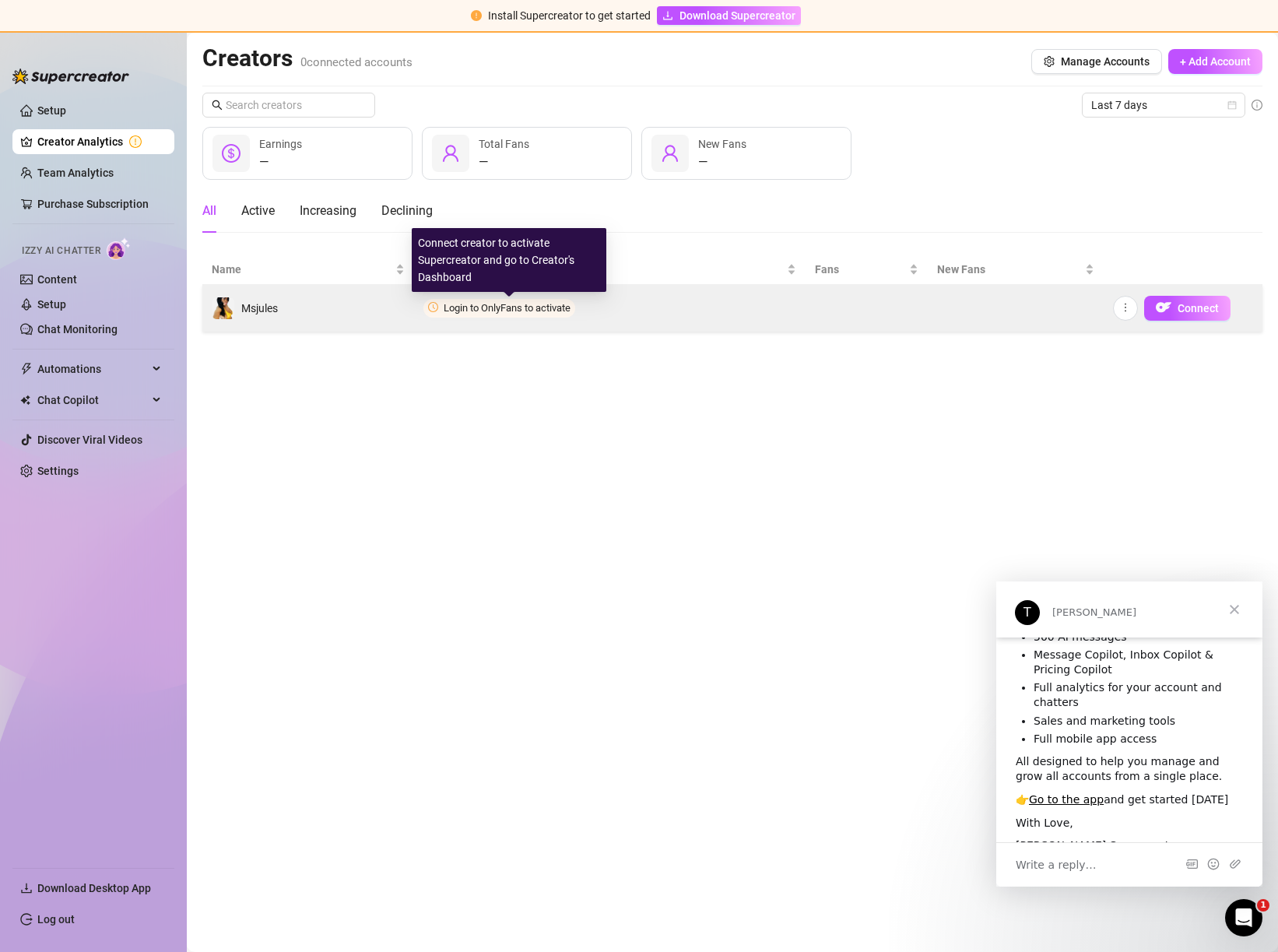
click at [486, 305] on span "Login to OnlyFans to activate" at bounding box center [507, 308] width 127 height 12
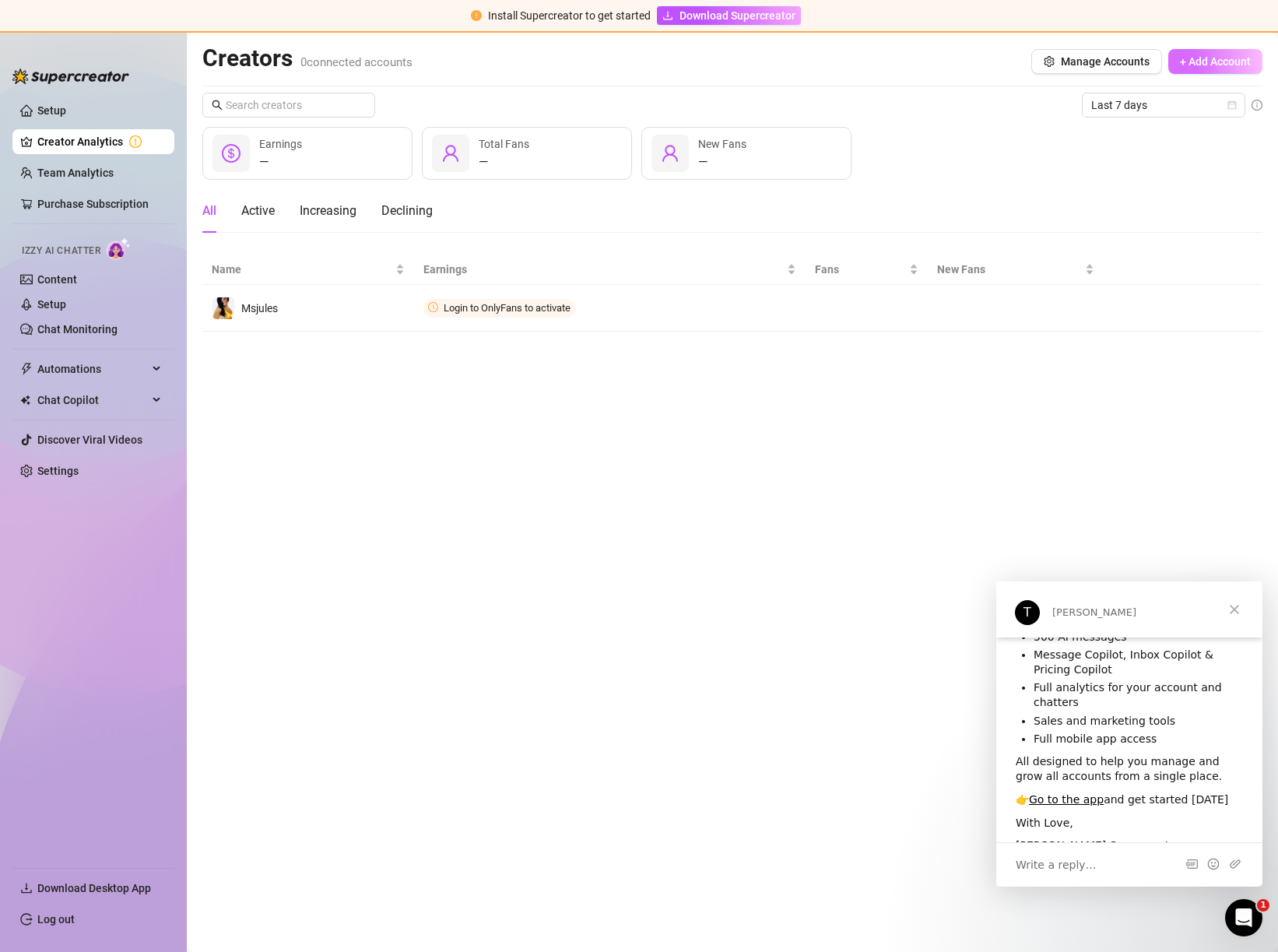
click at [1194, 63] on span "+ Add Account" at bounding box center [1216, 61] width 71 height 12
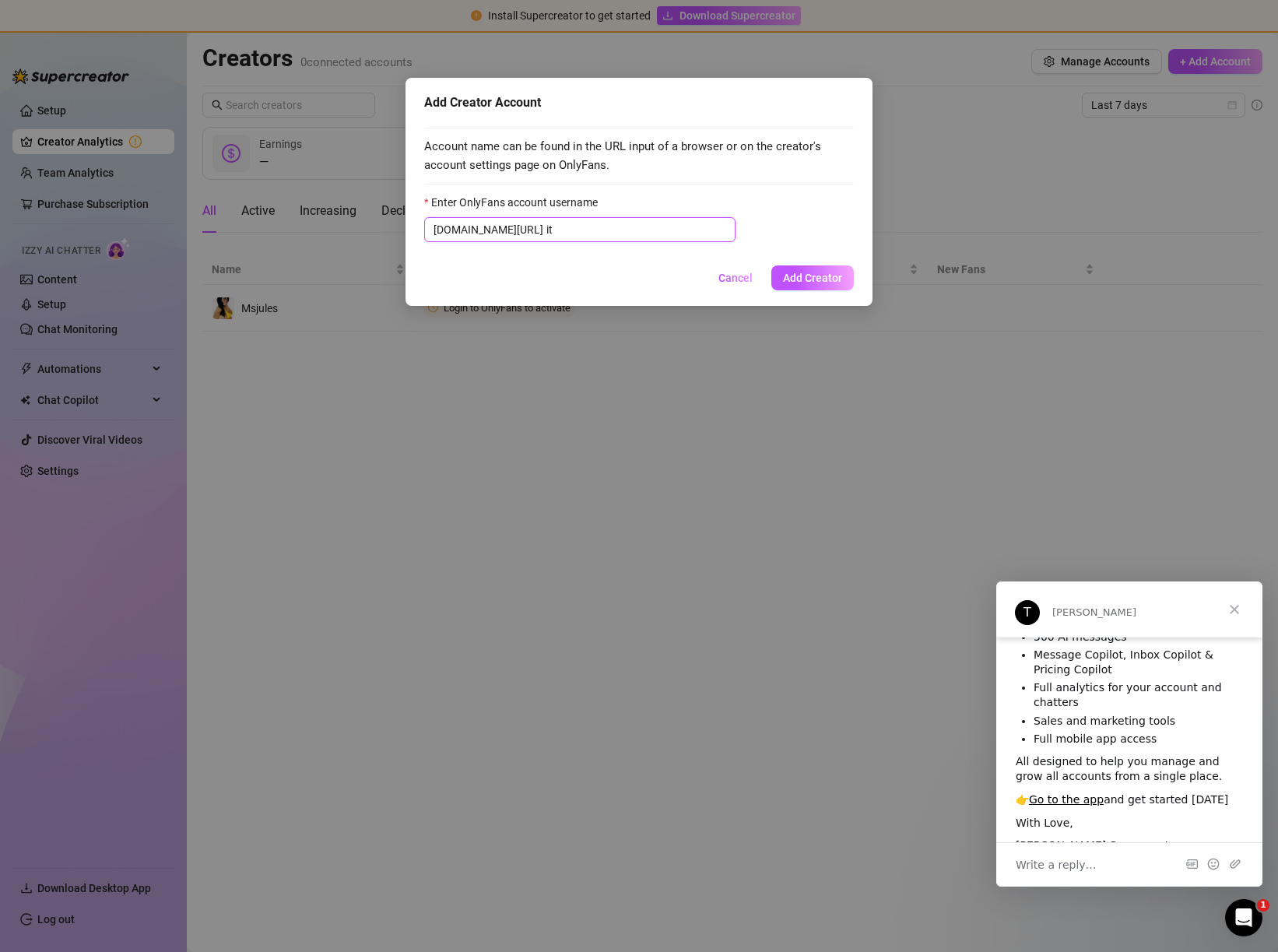
type input "i"
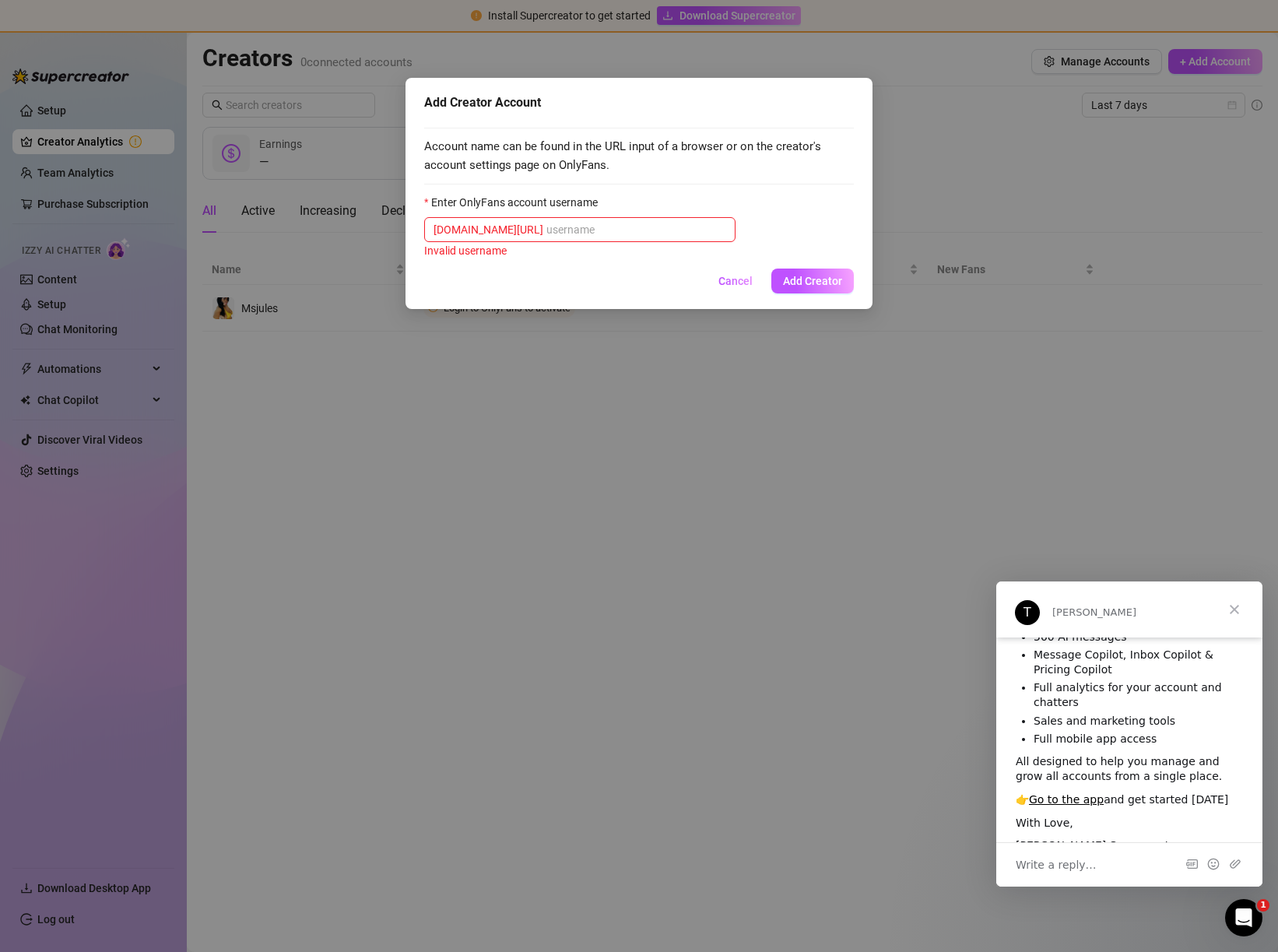
click at [733, 276] on span "Cancel" at bounding box center [736, 280] width 35 height 12
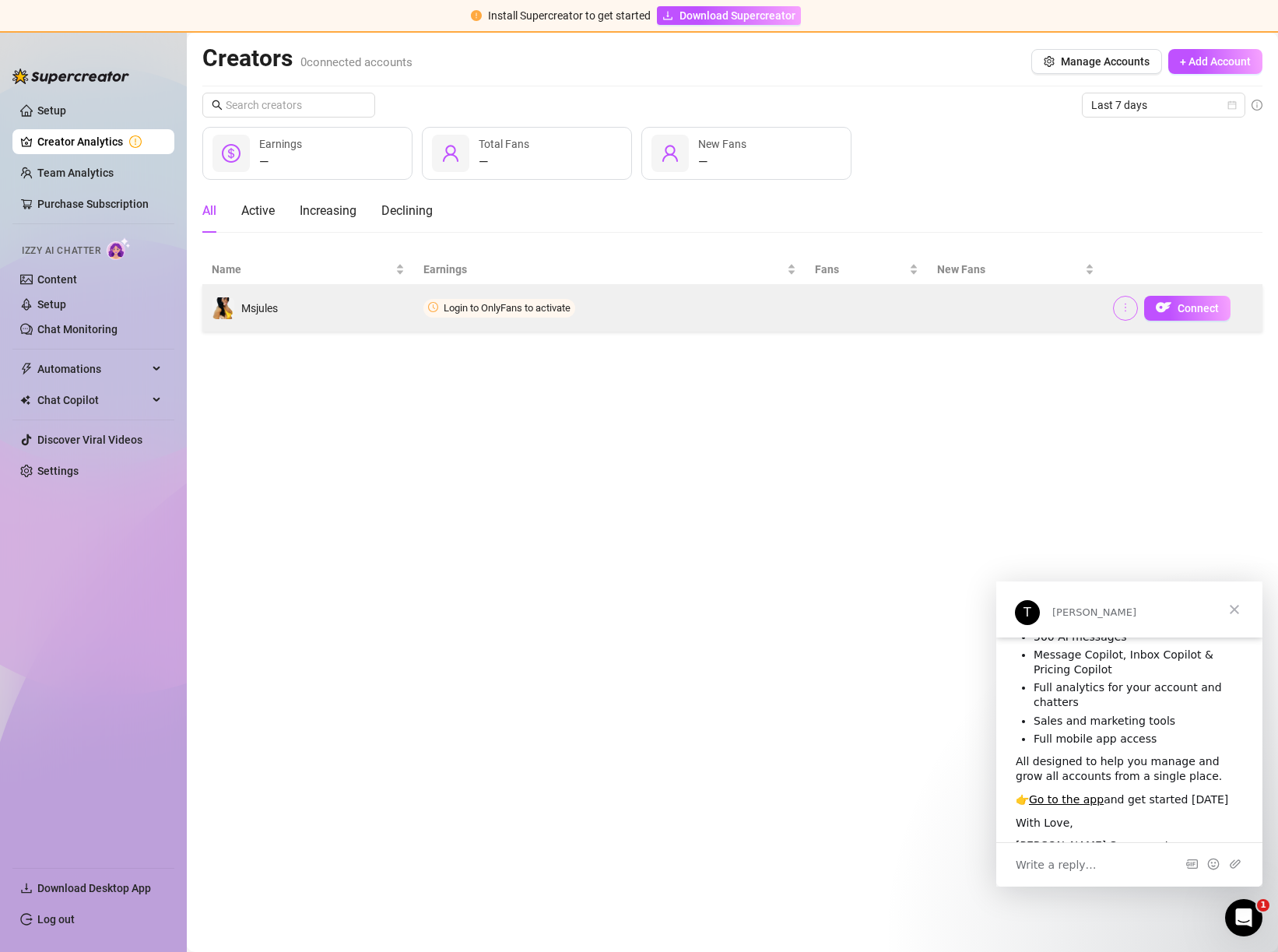
click at [1132, 314] on button "button" at bounding box center [1125, 308] width 25 height 25
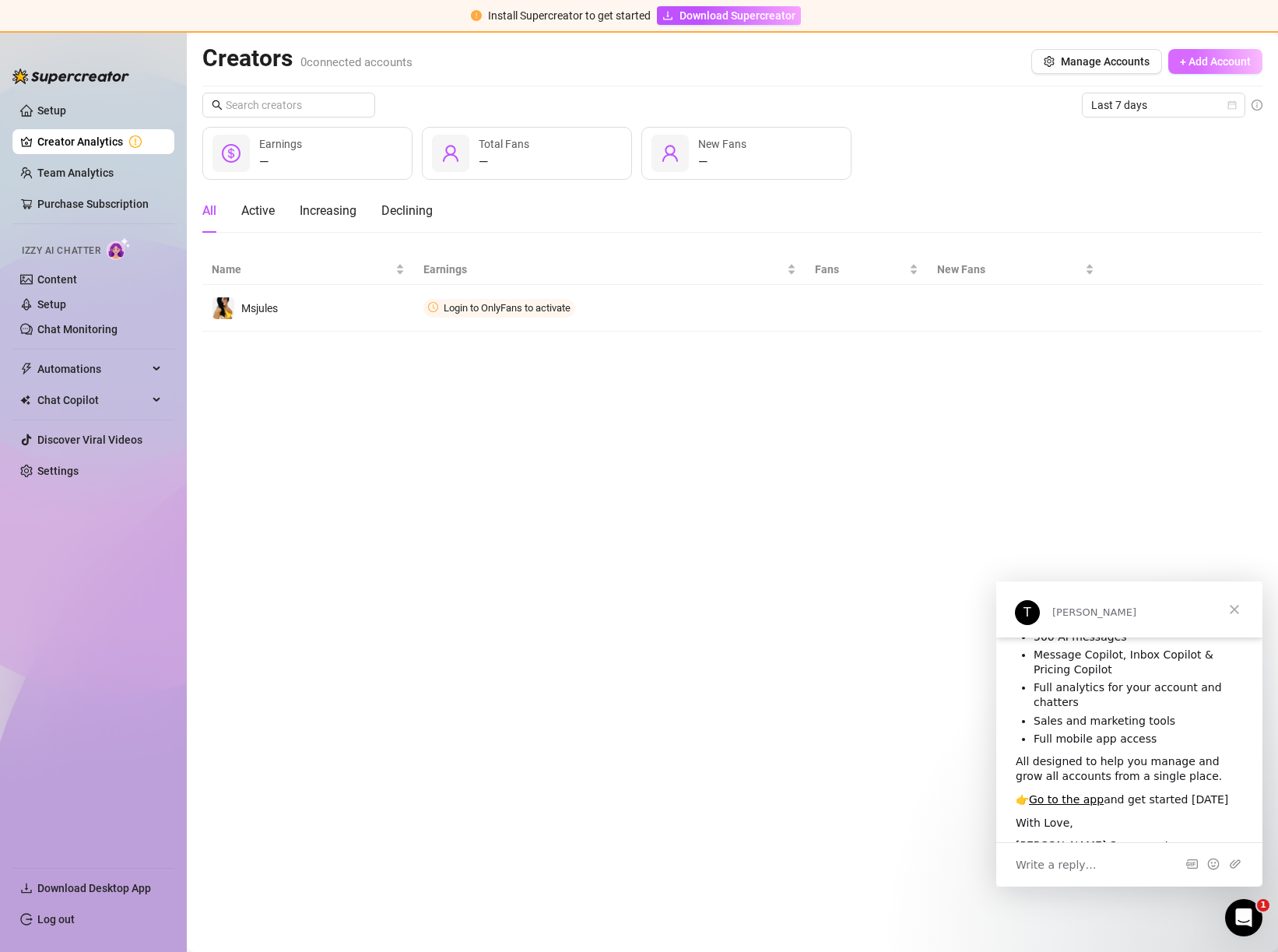
scroll to position [-1, 0]
click at [1201, 56] on button "+ Add Account" at bounding box center [1216, 61] width 94 height 25
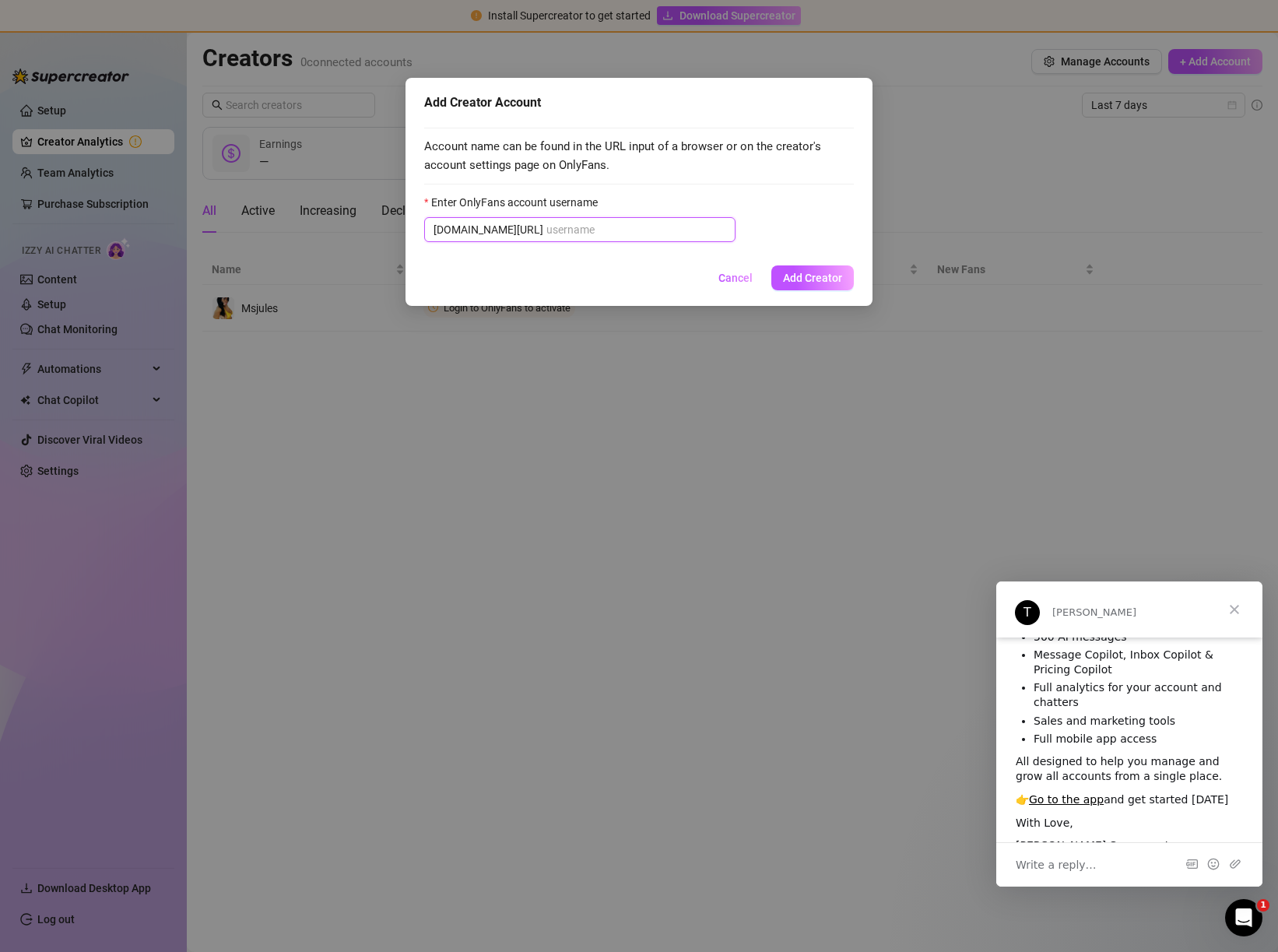
click at [546, 226] on input "Enter OnlyFans account username" at bounding box center [635, 229] width 179 height 17
paste input "You have to work towards it."
type input "Y"
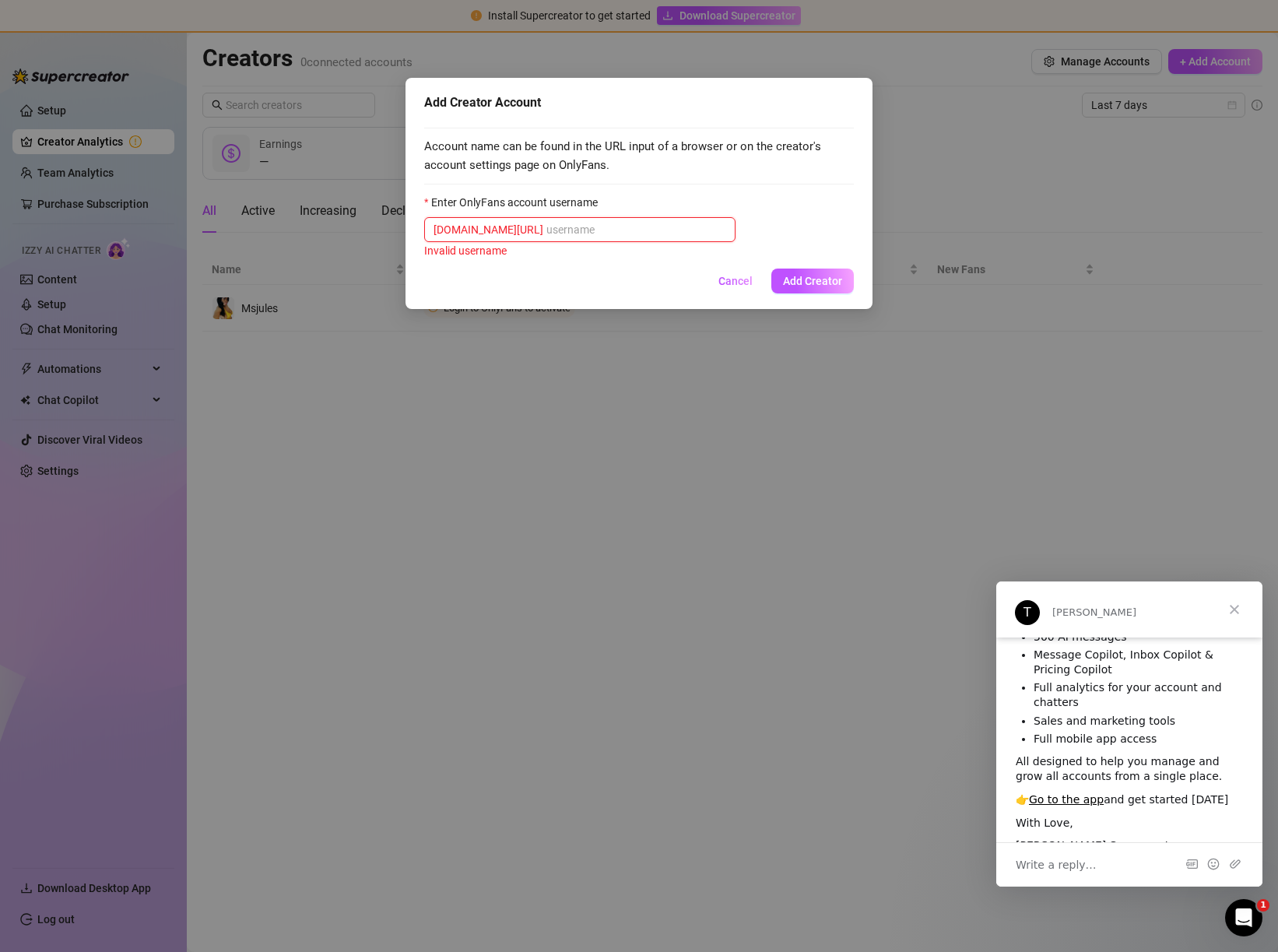
click at [546, 225] on input "Enter OnlyFans account username" at bounding box center [635, 229] width 179 height 17
paste input "itscakedupwitjules"
type input "itscakedupwitjules"
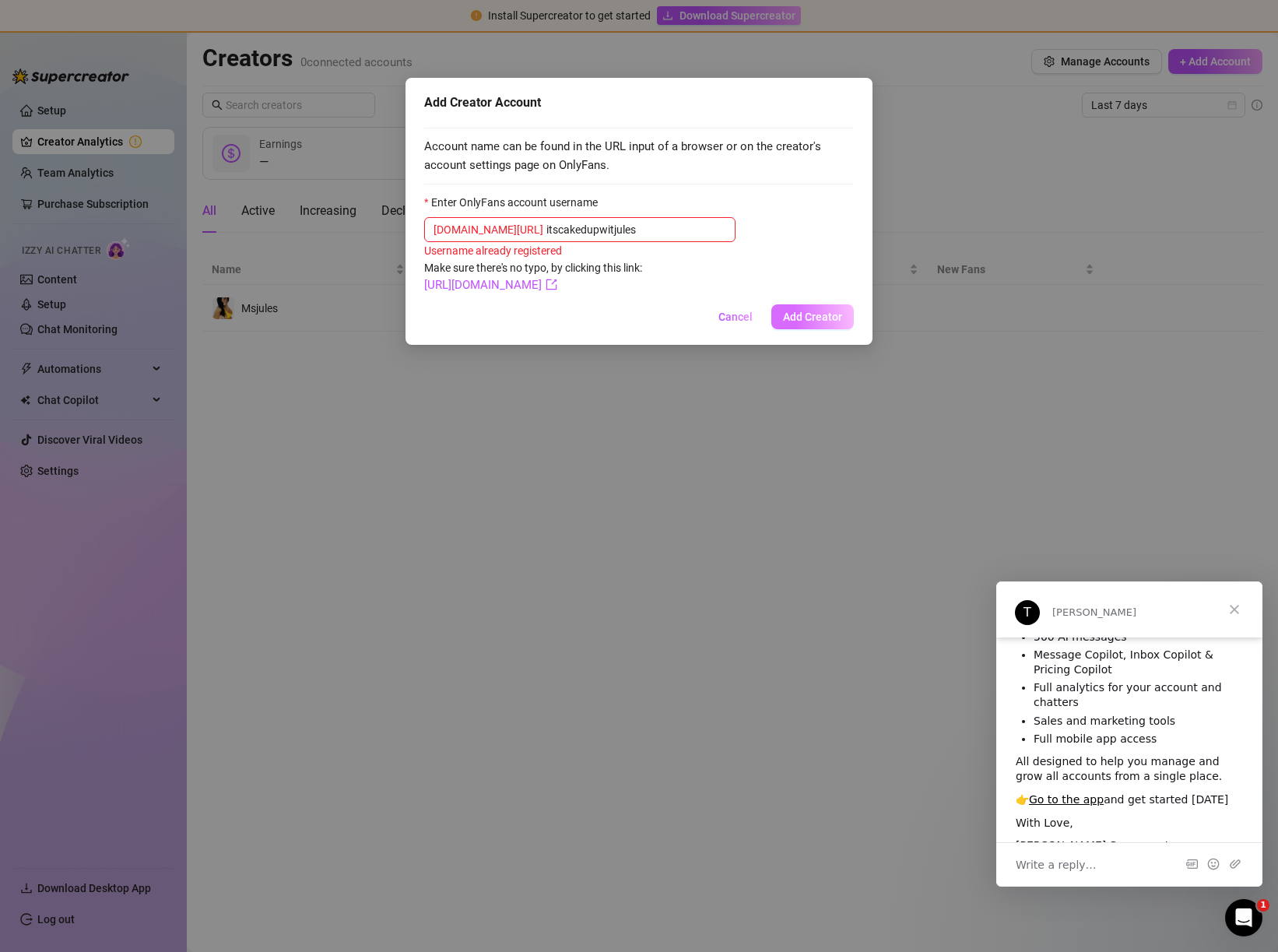
click at [799, 316] on span "Add Creator" at bounding box center [813, 317] width 59 height 12
click at [793, 319] on span "Add Creator" at bounding box center [813, 317] width 59 height 12
click at [557, 287] on link "[URL][DOMAIN_NAME]" at bounding box center [490, 285] width 133 height 14
click at [810, 313] on span "Add Creator" at bounding box center [813, 317] width 59 height 12
click at [802, 319] on span "Add Creator" at bounding box center [813, 317] width 59 height 12
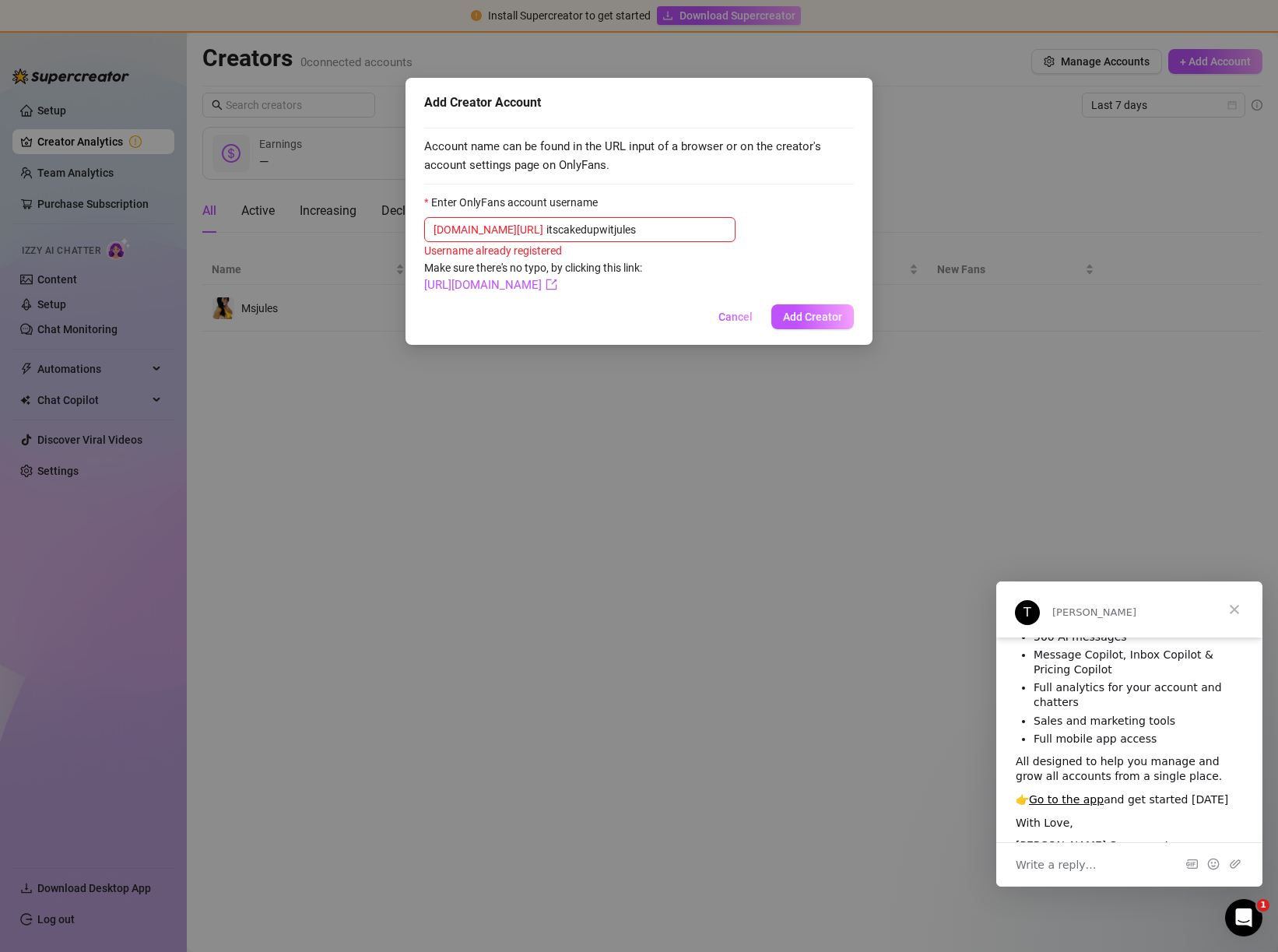
click at [745, 316] on span "Cancel" at bounding box center [736, 317] width 35 height 12
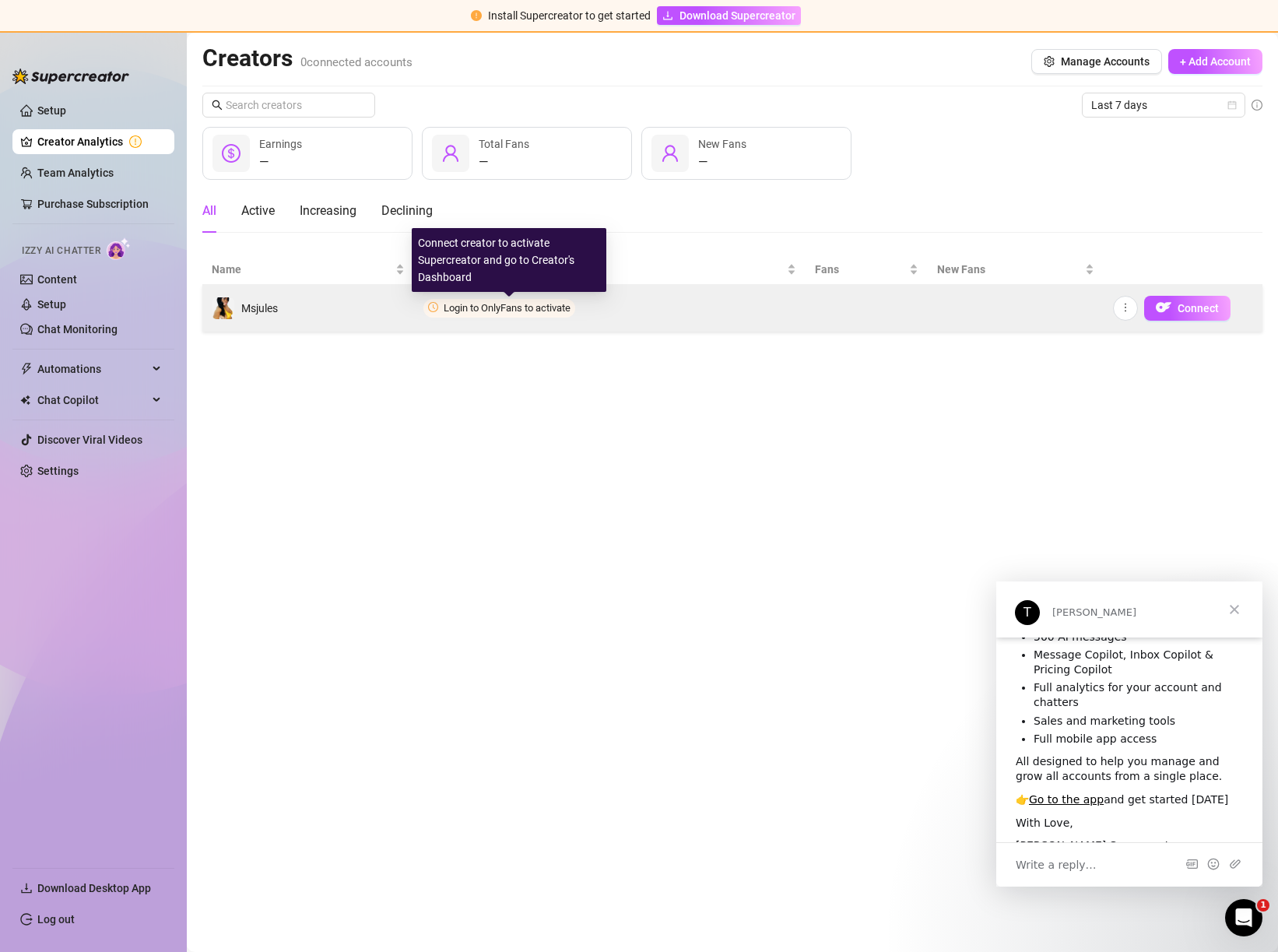
click at [541, 307] on span "Login to OnlyFans to activate" at bounding box center [507, 308] width 127 height 12
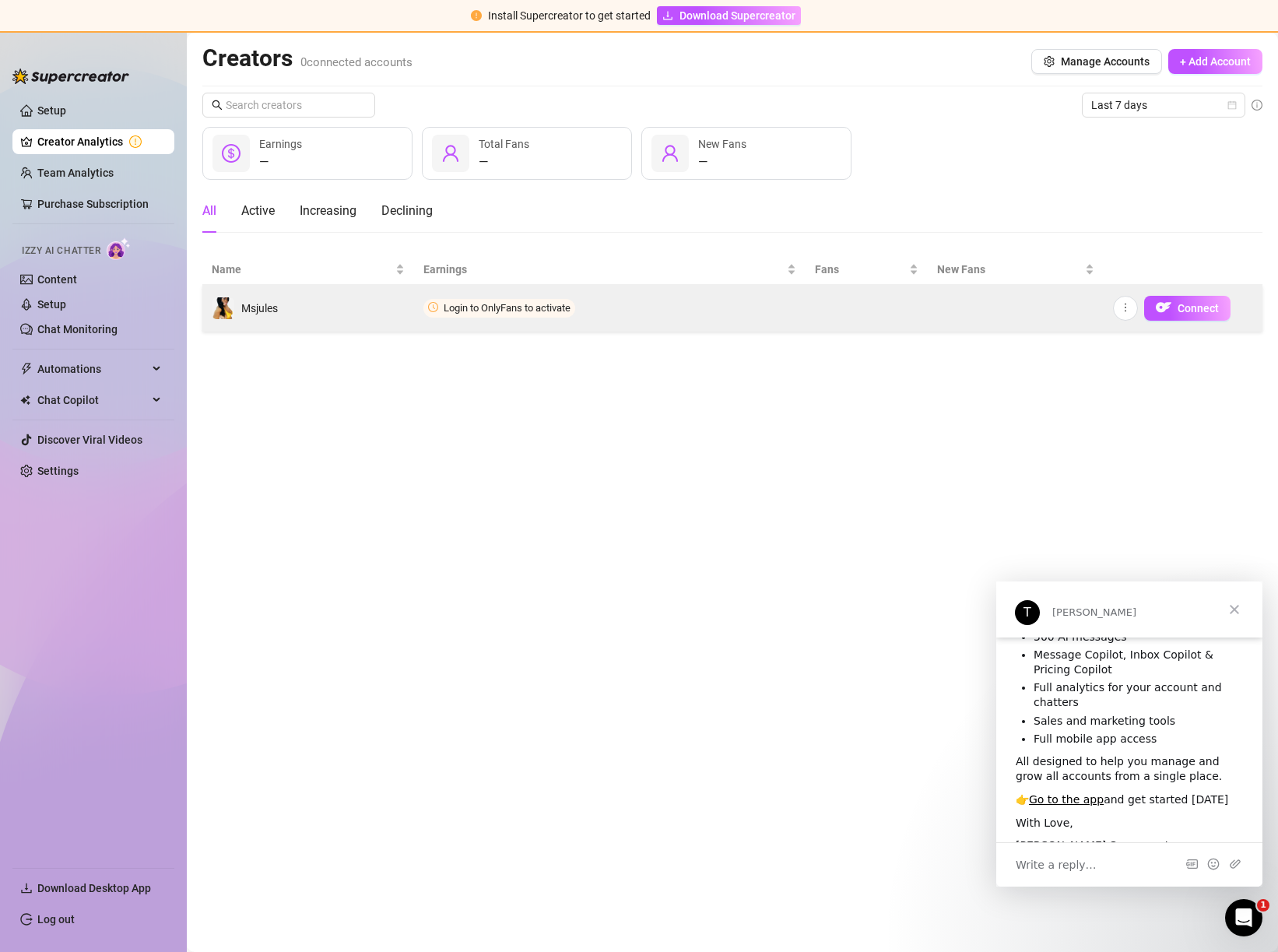
click at [435, 308] on icon "clock-circle" at bounding box center [434, 306] width 2 height 5
click at [1124, 311] on icon "more" at bounding box center [1124, 307] width 11 height 11
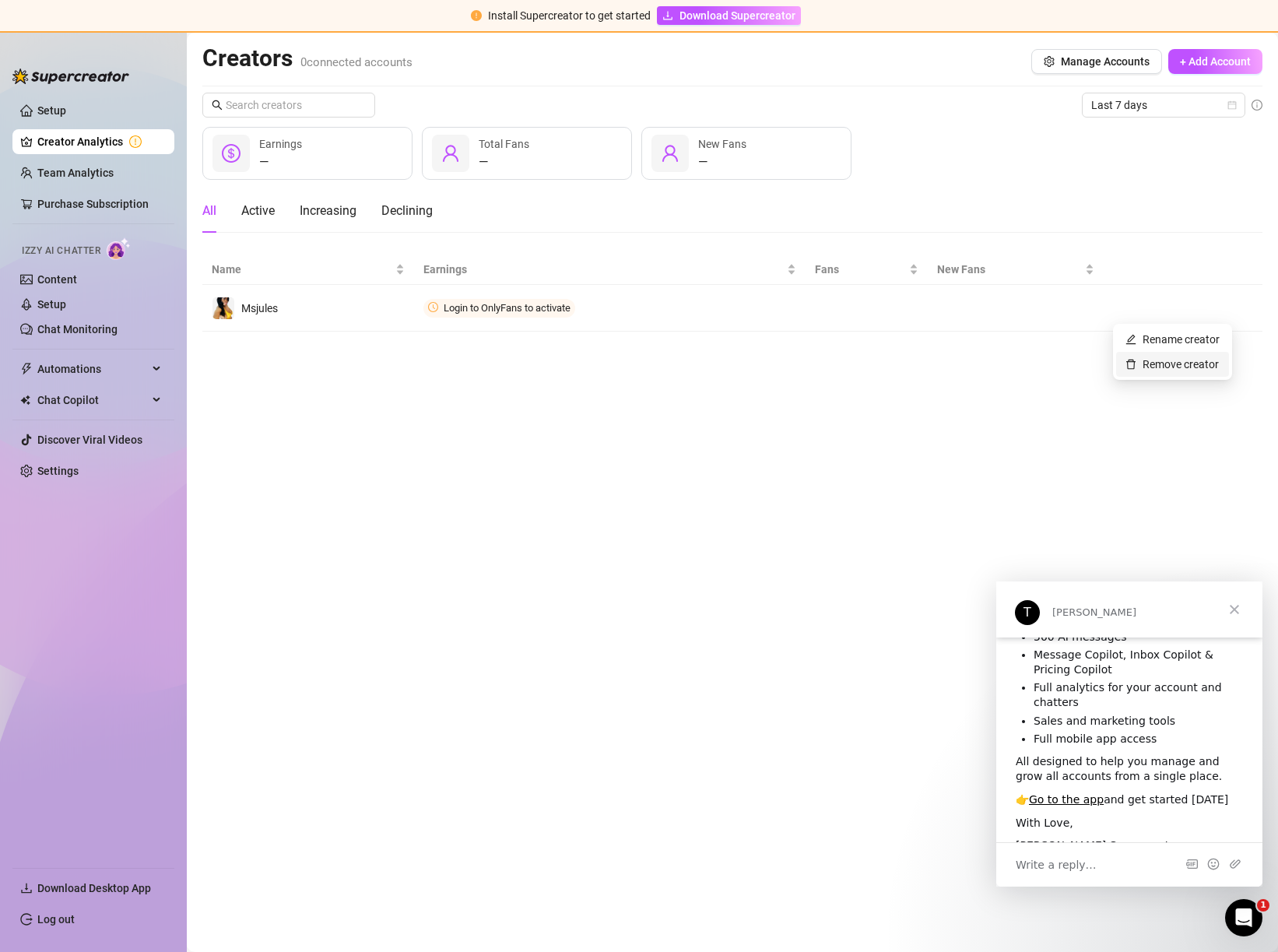
click at [1154, 367] on link "Remove creator" at bounding box center [1172, 364] width 93 height 12
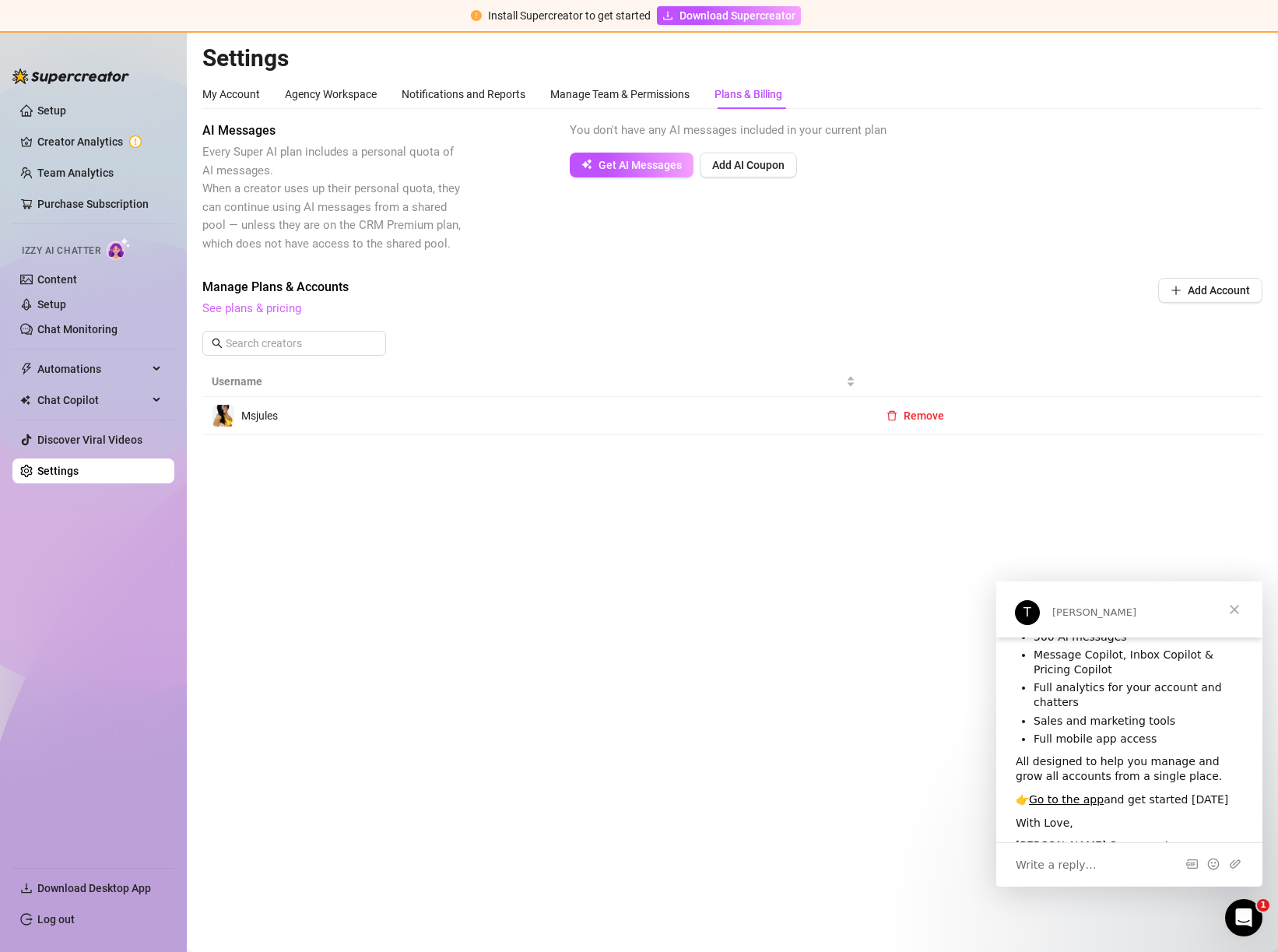
click at [258, 308] on link "See plans & pricing" at bounding box center [251, 308] width 99 height 14
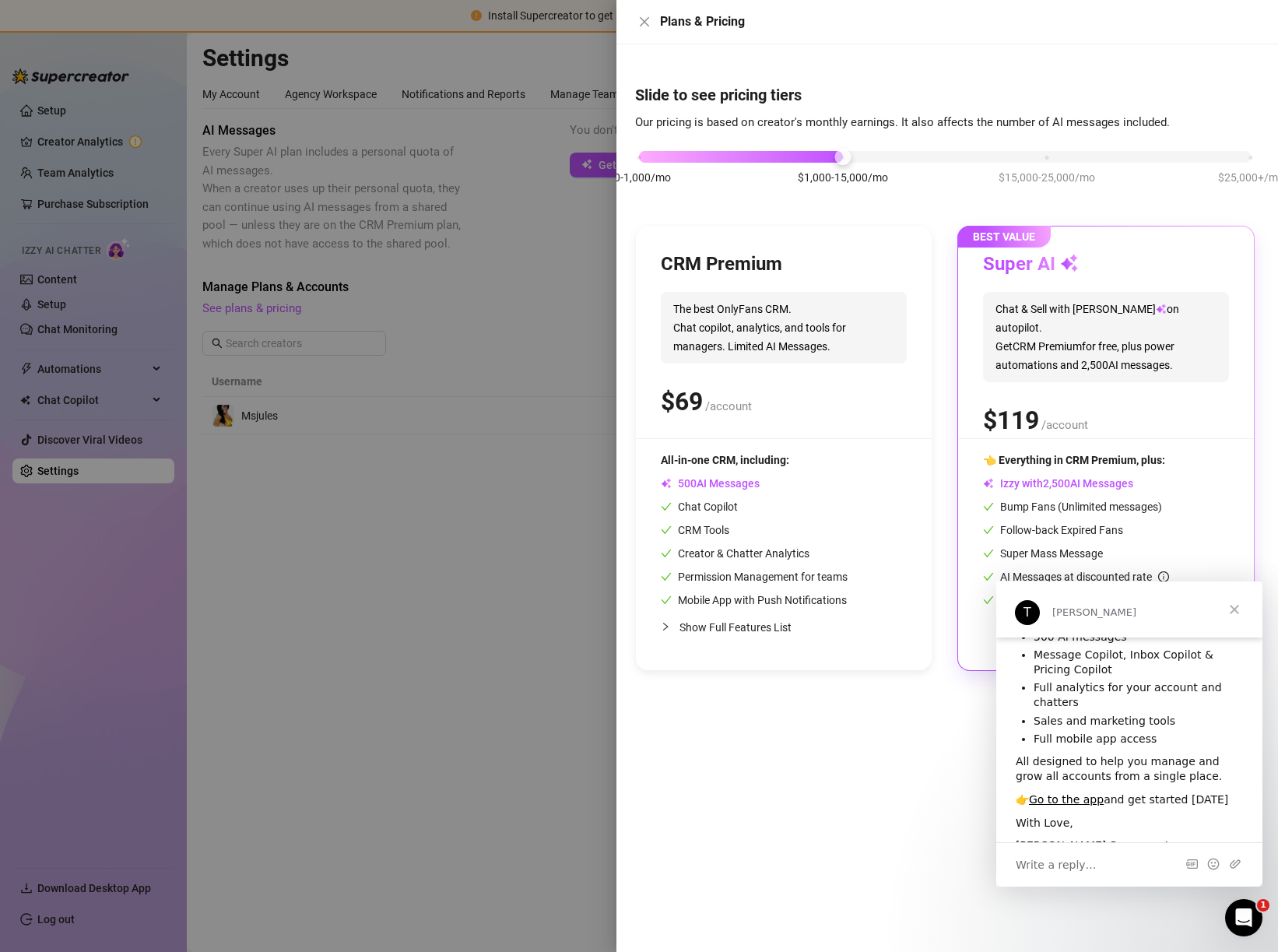
click at [689, 366] on div "CRM Premium The best OnlyFans CRM. Chat copilot, analytics, and tools for manag…" at bounding box center [784, 345] width 246 height 187
click at [718, 421] on div "CRM Premium The best OnlyFans CRM. Chat copilot, analytics, and tools for manag…" at bounding box center [784, 345] width 246 height 187
drag, startPoint x: 715, startPoint y: 401, endPoint x: 722, endPoint y: 406, distance: 8.6
click at [715, 401] on span "0 1 2 3 4 5 6 7 8 9 0 1 2 3 4 5 6 7 8 9" at bounding box center [688, 401] width 53 height 37
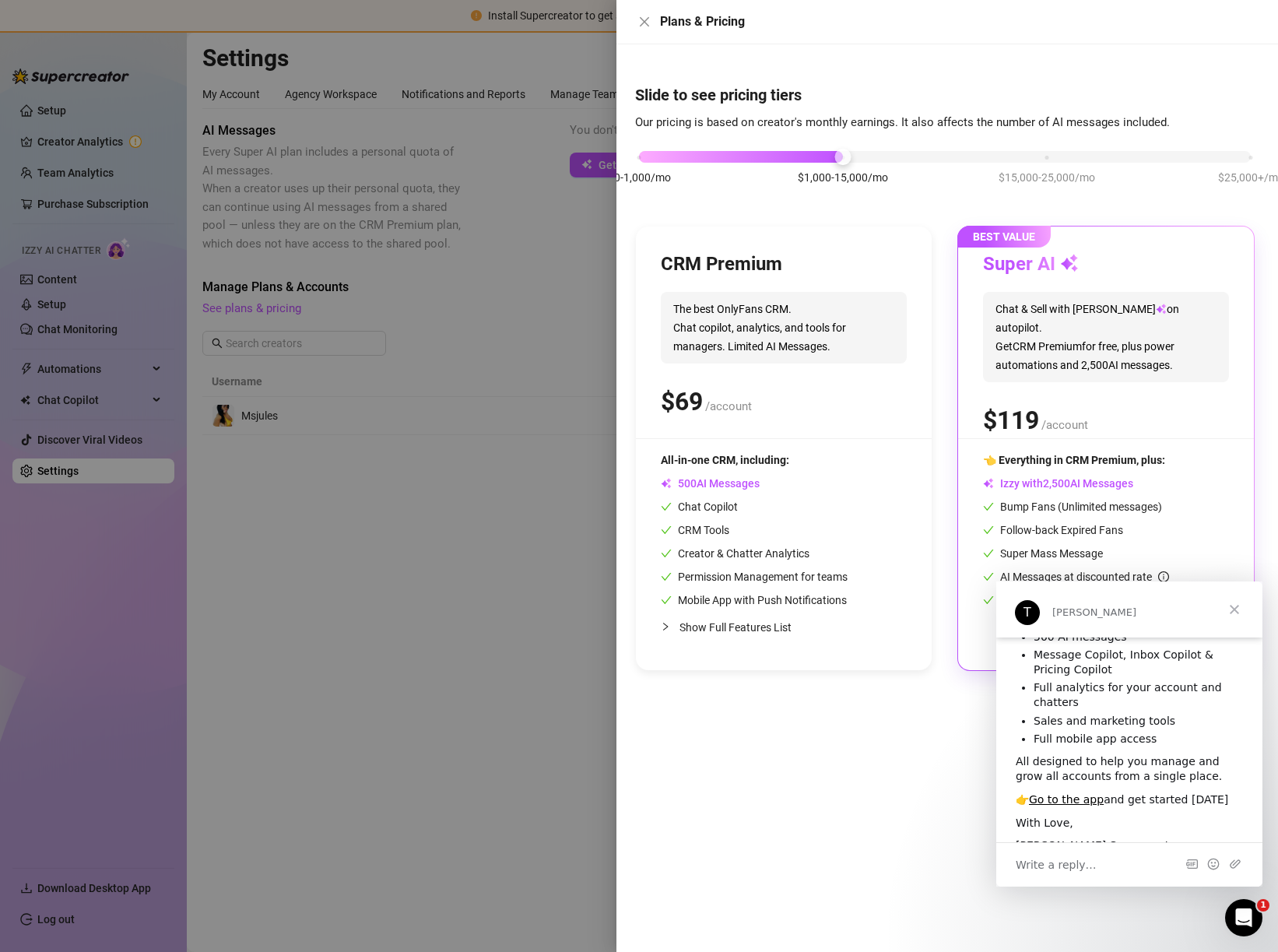
scroll to position [0, 0]
click at [1242, 607] on span "Close" at bounding box center [1234, 609] width 56 height 56
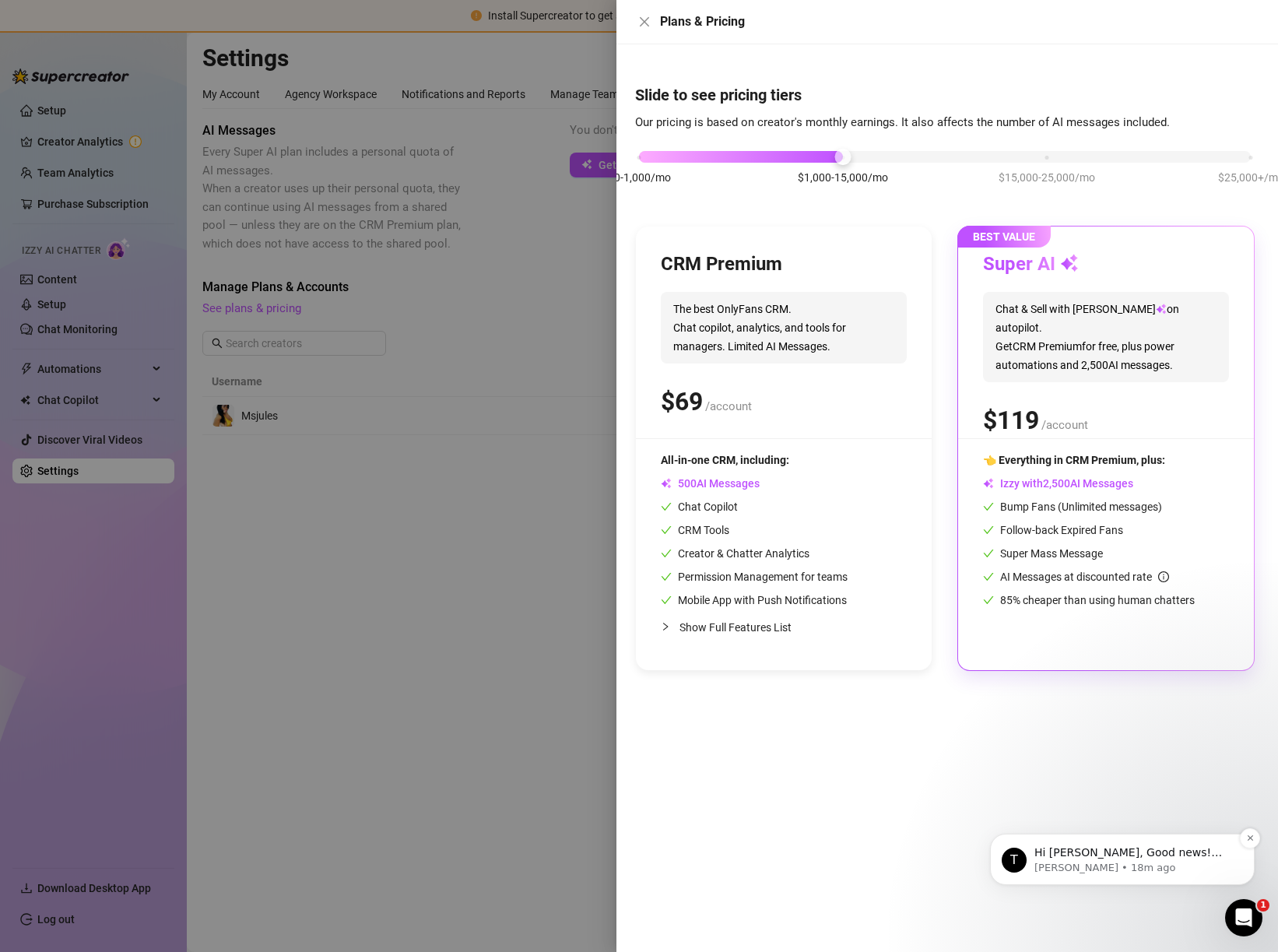
click at [1091, 853] on p "Hi [PERSON_NAME], Good news! We’ve just launched our Referral Program 🚀 Invite …" at bounding box center [1134, 853] width 201 height 15
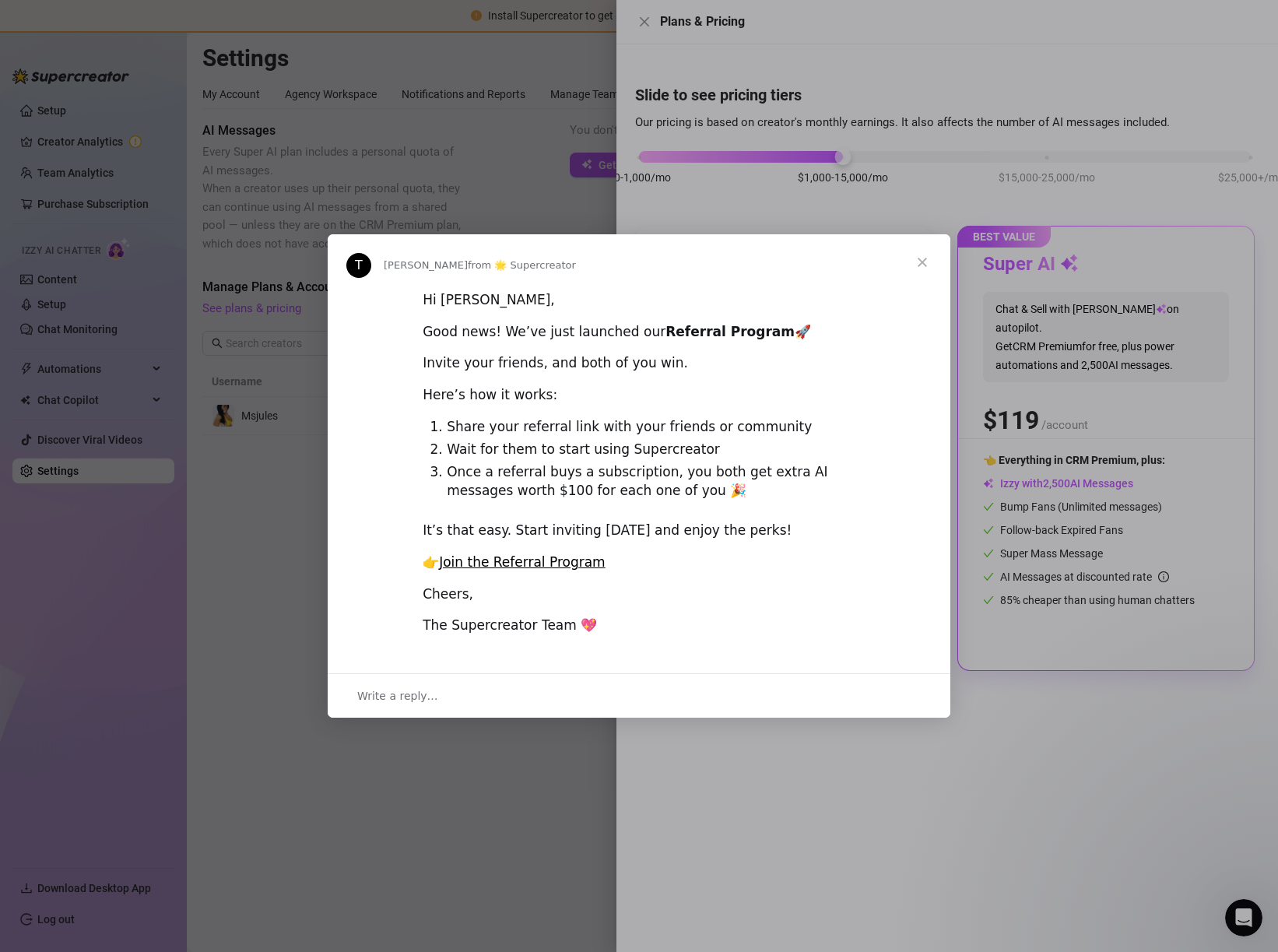
click at [916, 264] on span "Close" at bounding box center [922, 262] width 56 height 56
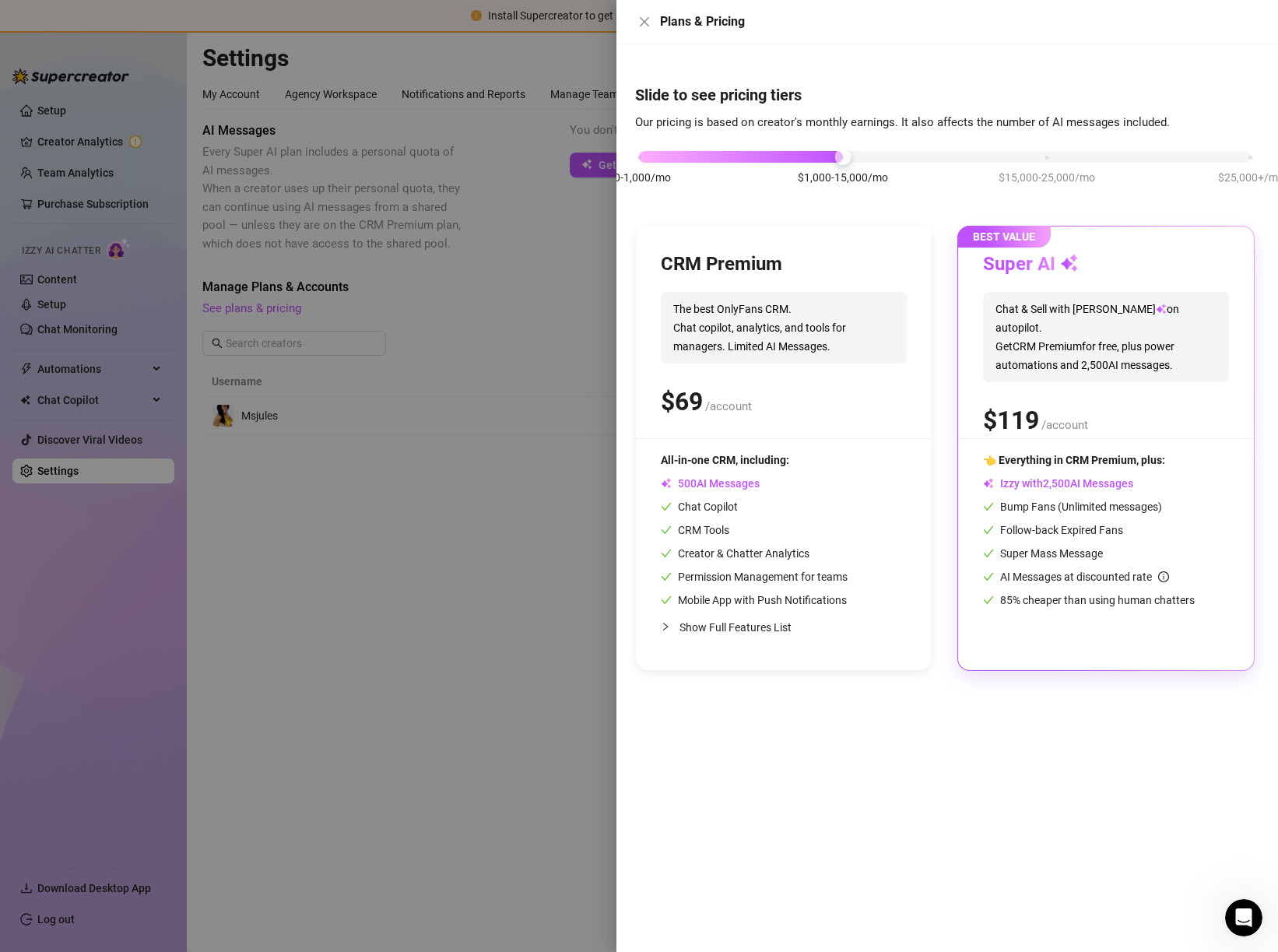
click at [716, 420] on div "$ /account" at bounding box center [784, 401] width 246 height 39
click at [698, 312] on span "The best OnlyFans CRM. Chat copilot, analytics, and tools for managers. Limited…" at bounding box center [784, 327] width 246 height 72
click at [644, 26] on icon "close" at bounding box center [644, 21] width 12 height 12
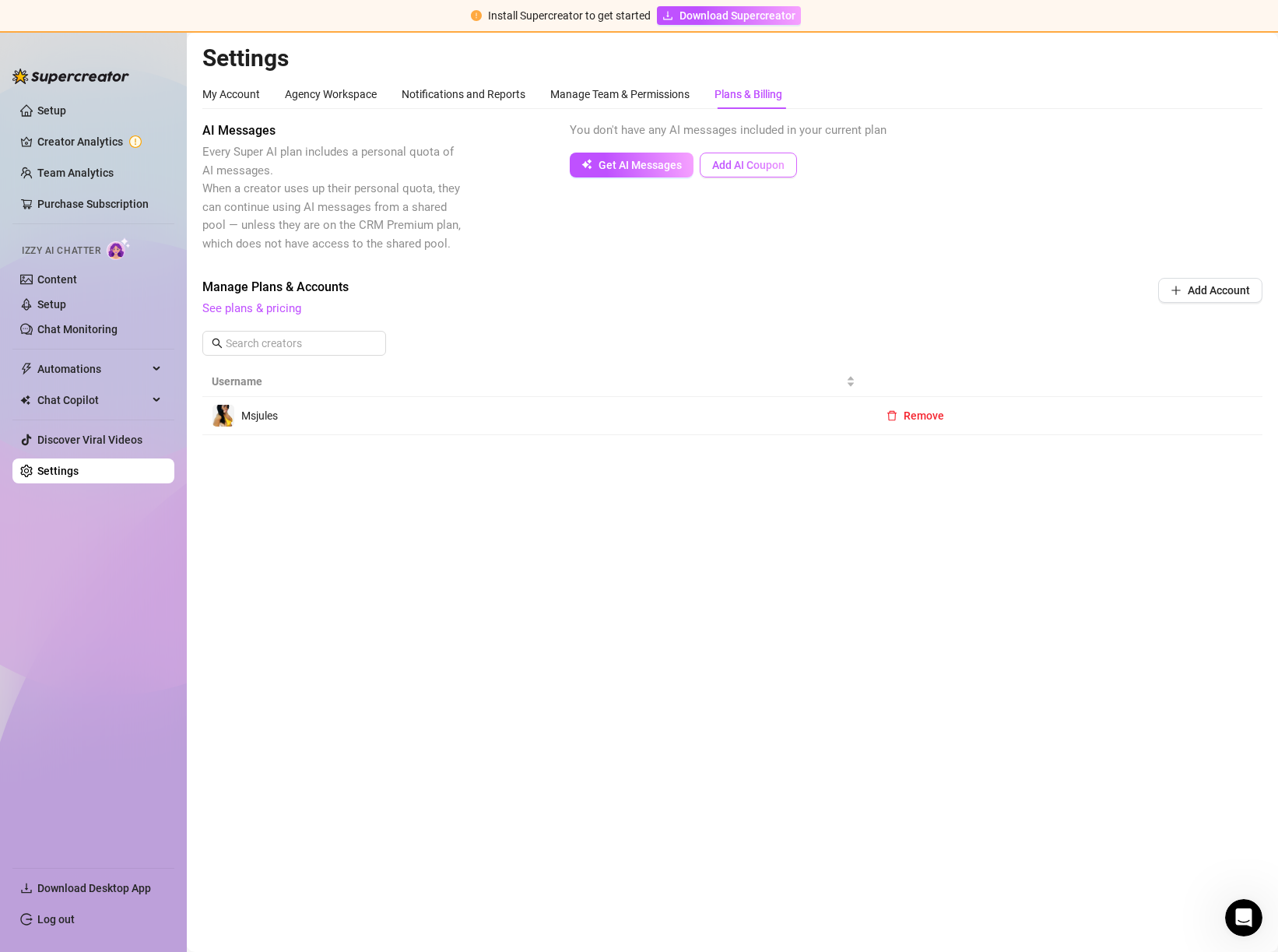
click at [732, 159] on span "Add AI Coupon" at bounding box center [747, 164] width 72 height 12
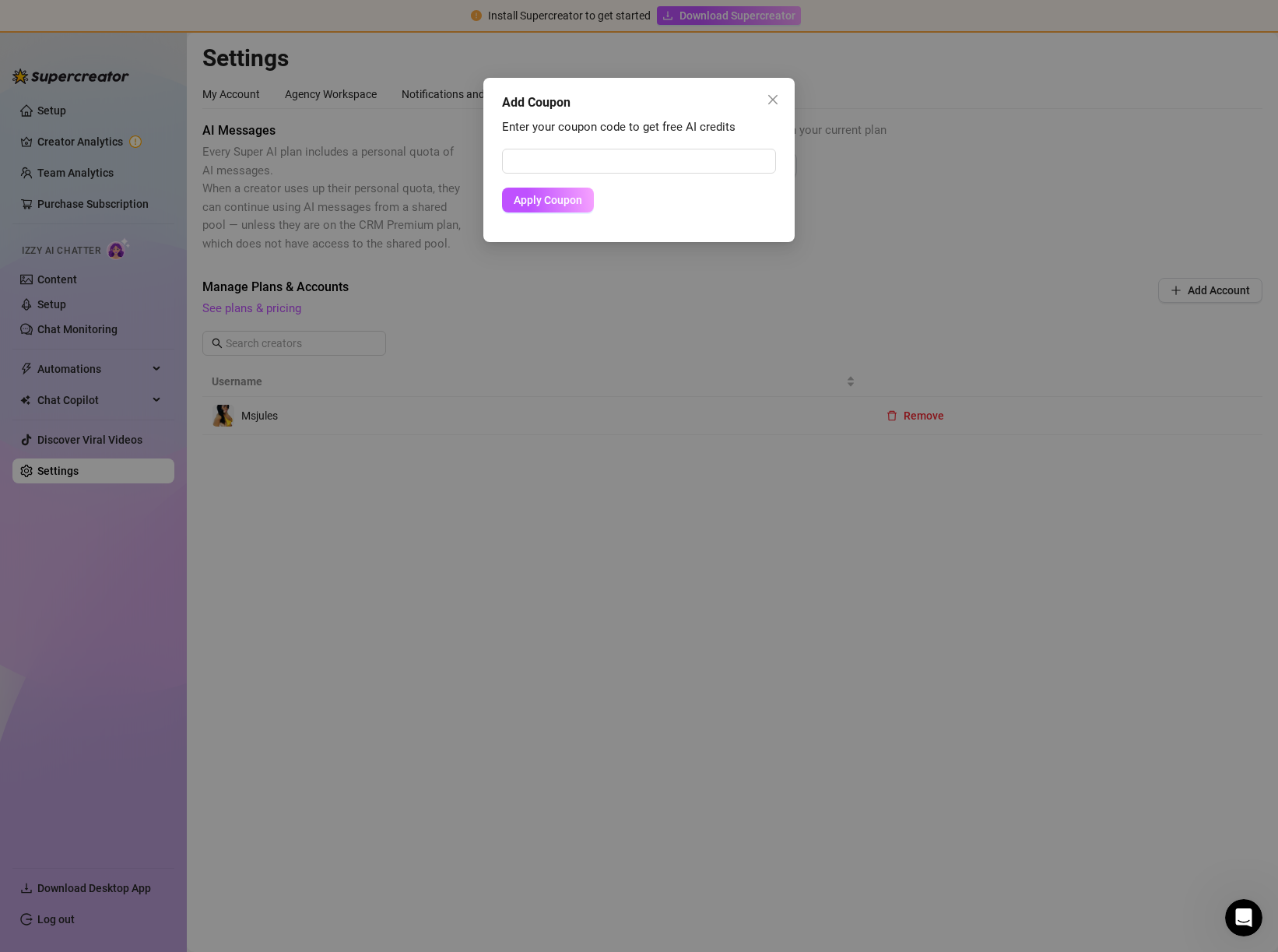
click at [769, 104] on icon "close" at bounding box center [773, 100] width 10 height 10
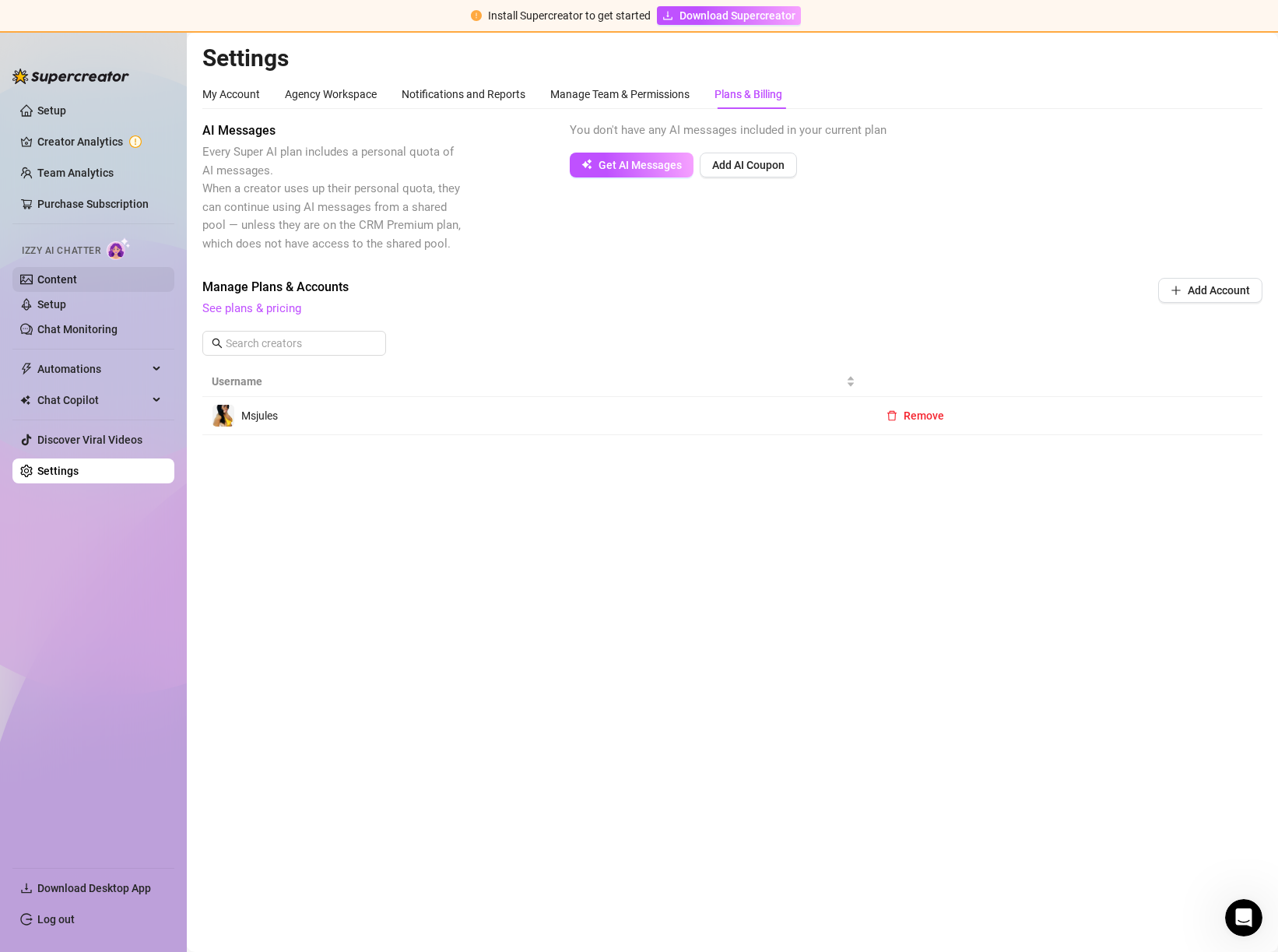
click at [67, 282] on link "Content" at bounding box center [57, 279] width 39 height 12
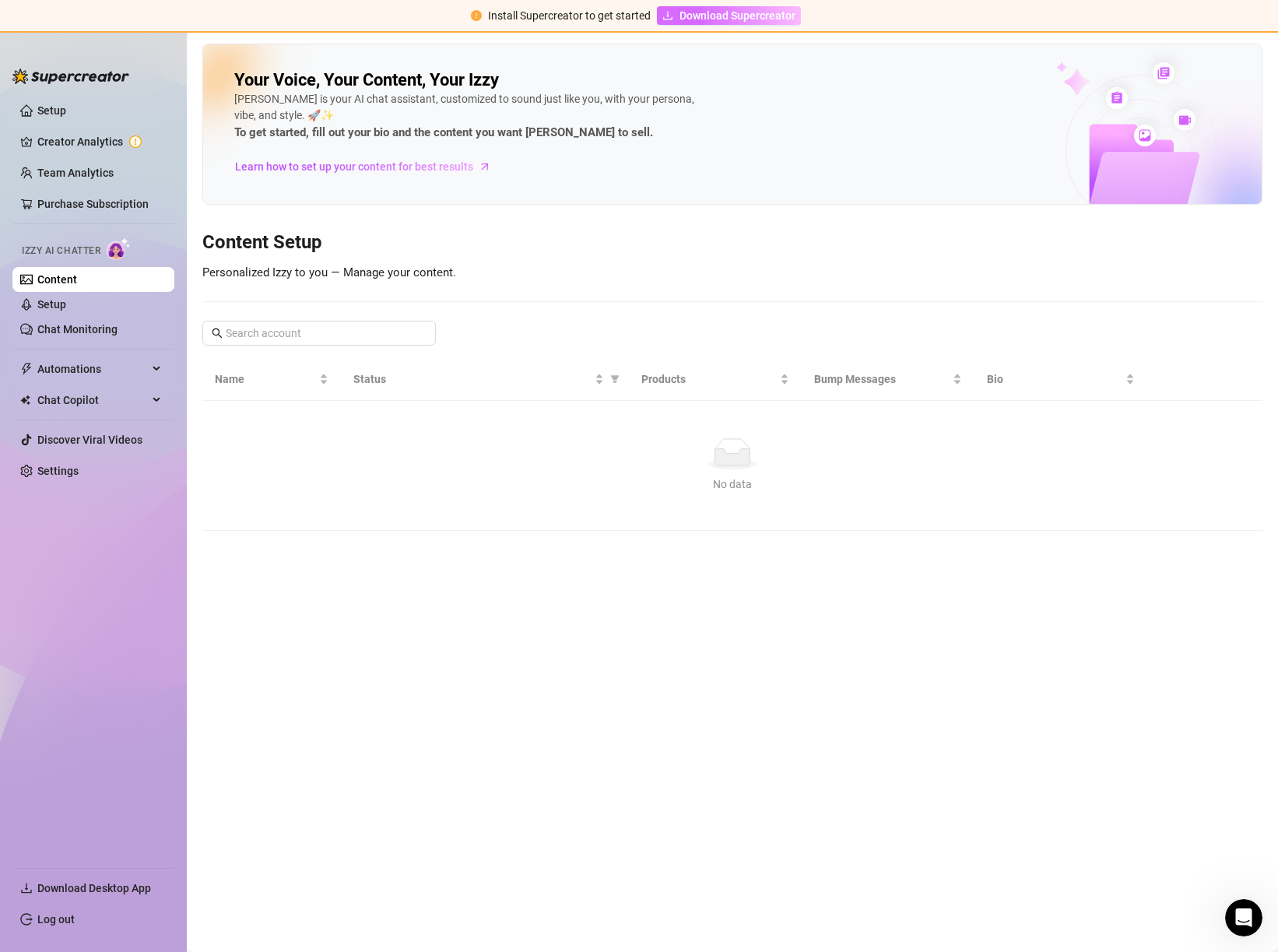
click at [703, 14] on span "Download Supercreator" at bounding box center [737, 15] width 116 height 17
click at [63, 921] on link "Log out" at bounding box center [56, 919] width 37 height 12
